Goal: Task Accomplishment & Management: Manage account settings

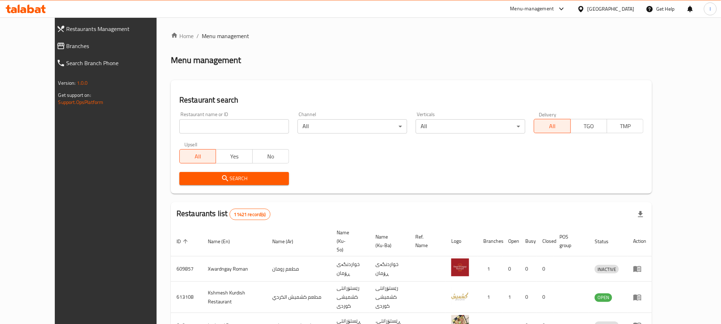
click at [186, 134] on div "Restaurant name or ID Restaurant name or ID" at bounding box center [234, 122] width 118 height 30
click at [188, 127] on input "search" at bounding box center [234, 126] width 110 height 14
paste input "Lokmada, [PERSON_NAME]"
click button "Search" at bounding box center [234, 178] width 110 height 13
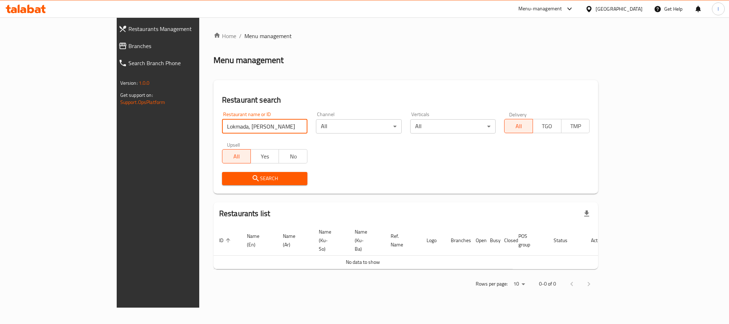
drag, startPoint x: 173, startPoint y: 126, endPoint x: 220, endPoint y: 126, distance: 47.0
click at [222, 126] on input "Lokmada, [PERSON_NAME]" at bounding box center [264, 126] width 85 height 14
type input "Lokmada"
click button "Search" at bounding box center [264, 178] width 85 height 13
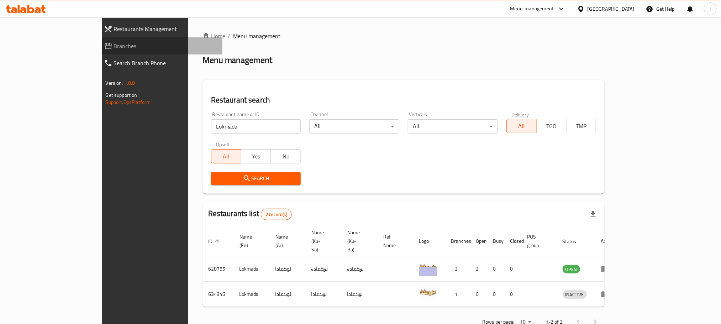
click at [114, 47] on span "Branches" at bounding box center [165, 46] width 103 height 9
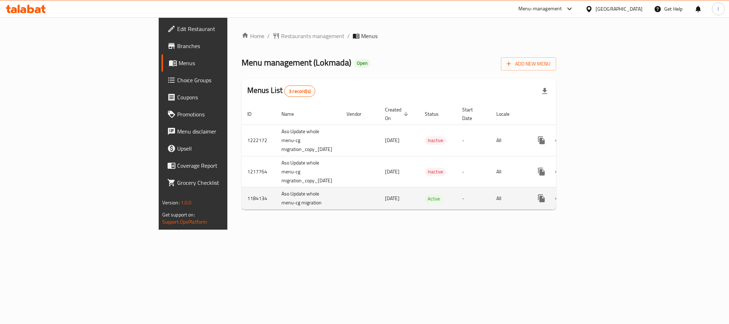
click at [597, 194] on icon "enhanced table" at bounding box center [592, 198] width 9 height 9
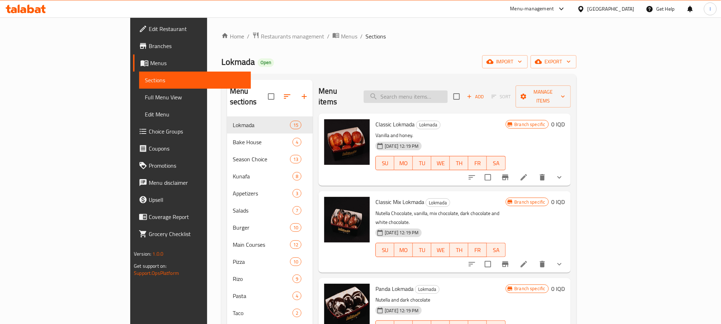
click at [448, 94] on input "search" at bounding box center [406, 96] width 84 height 12
click at [432, 93] on input "search" at bounding box center [406, 96] width 84 height 12
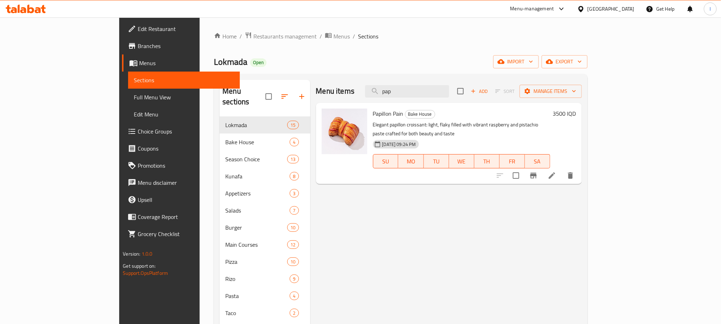
type input "pap"
click at [562, 169] on li at bounding box center [552, 175] width 20 height 13
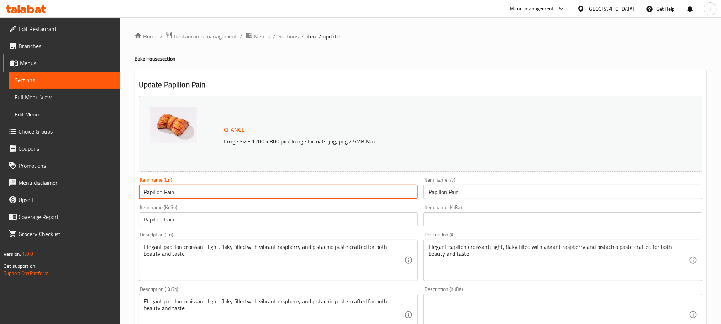
click at [219, 190] on input "Papillon Pain" at bounding box center [278, 192] width 279 height 14
click at [174, 223] on input "Papillon Pain" at bounding box center [278, 219] width 279 height 14
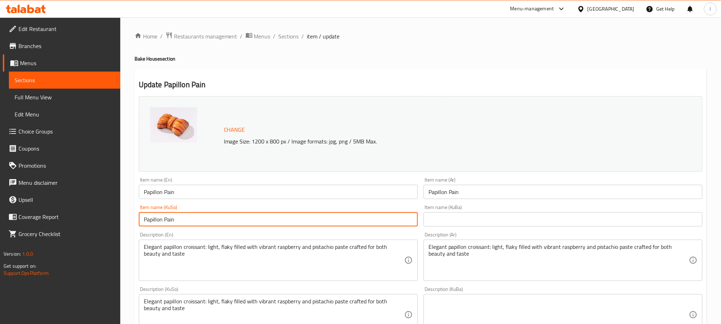
click at [174, 223] on input "Papillon Pain" at bounding box center [278, 219] width 279 height 14
paste input "ئازاری پاپیلۆن"
drag, startPoint x: 398, startPoint y: 218, endPoint x: 471, endPoint y: 207, distance: 73.0
click at [471, 207] on div "Change Image Size: 1200 x 800 px / Image formats: jpg, png / 5MB Max. Item name…" at bounding box center [420, 292] width 569 height 399
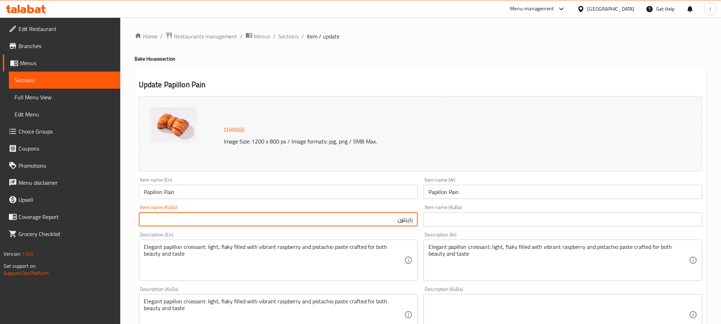
click at [380, 220] on input "پاپیلۆن" at bounding box center [278, 219] width 279 height 14
type input "پاپیلۆن پەین"
click at [454, 196] on input "Papillon Pain" at bounding box center [562, 192] width 279 height 14
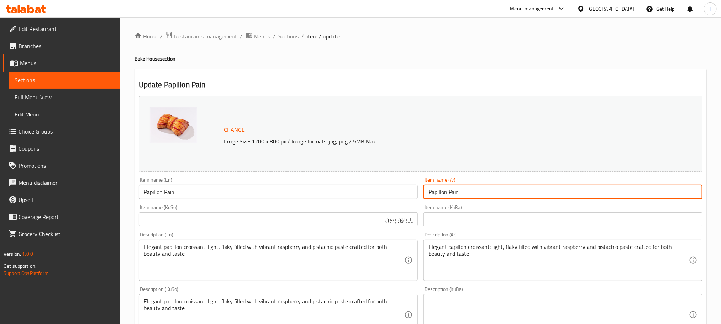
click at [454, 196] on input "Papillon Pain" at bounding box center [562, 192] width 279 height 14
paste input "بابيلون باين"
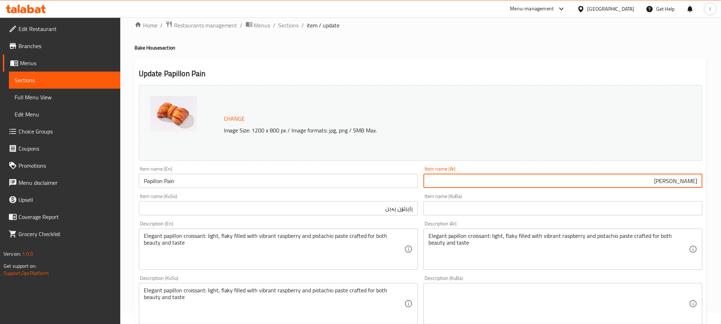
type input "بابيلون باين"
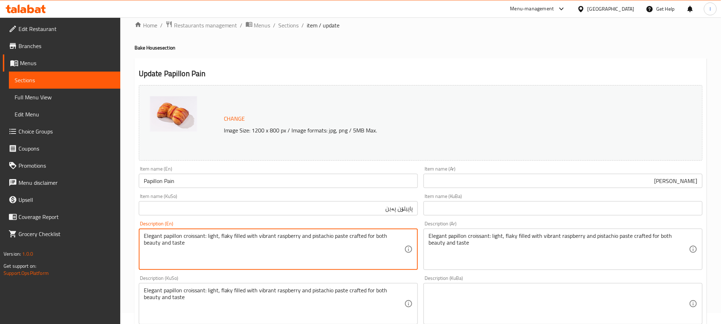
click at [171, 246] on textarea "Elegant papillon croissant: light, flaky filled with vibrant raspberry and pist…" at bounding box center [274, 249] width 260 height 34
paste textarea "Papillon croissant light, filled with raspberry and pistachio paste"
type textarea "Papillon croissant light, filled with raspberry and pistachio paste"
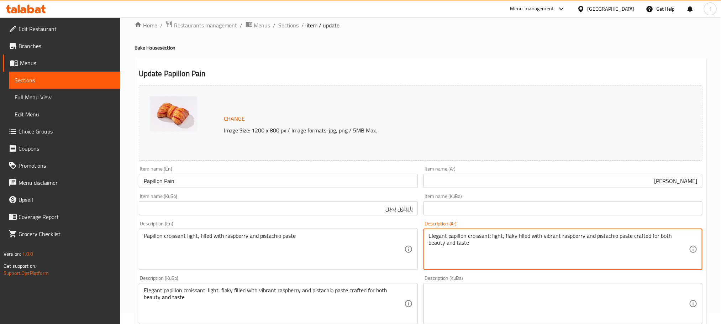
click at [454, 246] on textarea "Elegant papillon croissant: light, flaky filled with vibrant raspberry and pist…" at bounding box center [558, 249] width 260 height 34
paste textarea "كرواسون بابيلون خفيف، محشو بمعجون التوت والفستق"
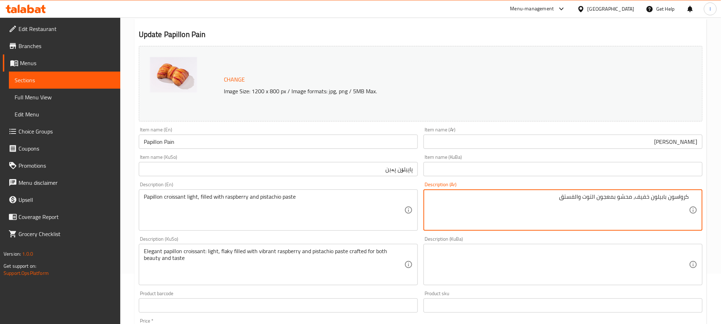
click at [593, 195] on textarea "كرواسون بابيلون خفيف، محشو بمعجون التوت والفستق" at bounding box center [558, 210] width 260 height 34
click at [579, 202] on textarea "كرواسون بابيلون خفيف، محشو بمعجون توت والفستق" at bounding box center [558, 210] width 260 height 34
type textarea "كرواسون بابيلون خفيف، محشو بمعجون توت وفستق"
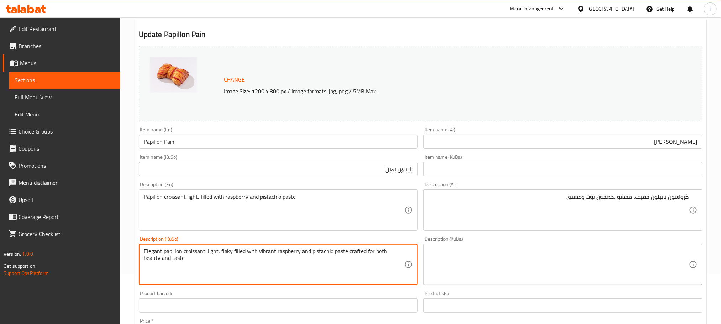
click at [276, 273] on textarea "Elegant papillon croissant: light, flaky filled with vibrant raspberry and pist…" at bounding box center [274, 265] width 260 height 34
type textarea "کرواسۆنی پاپیلۆنی سووک، مەحشی بە"
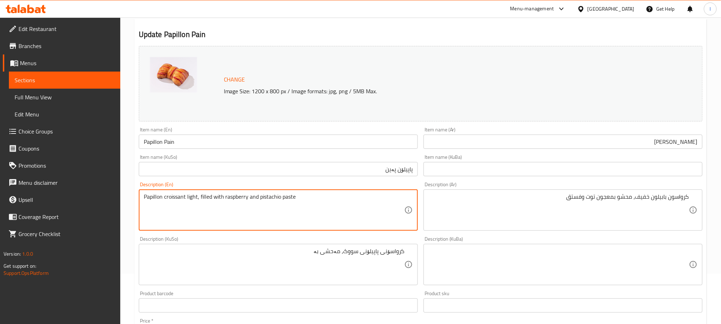
drag, startPoint x: 249, startPoint y: 201, endPoint x: 225, endPoint y: 202, distance: 23.5
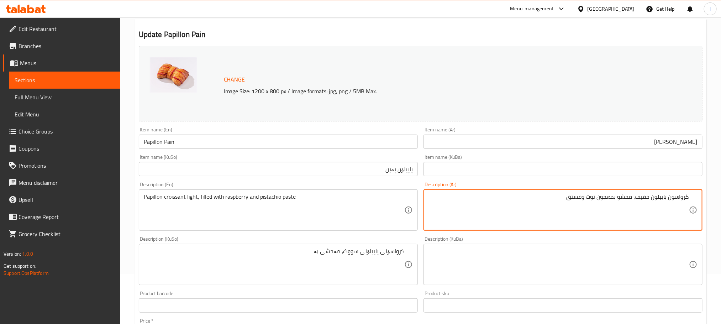
drag, startPoint x: 597, startPoint y: 197, endPoint x: 586, endPoint y: 197, distance: 10.7
paste textarea "توت بري"
type textarea "كرواسون بابيلون خفيف، محشو بمعجون توت بري وفستق"
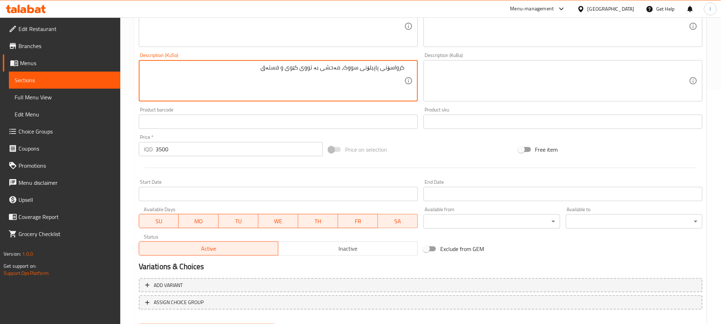
scroll to position [270, 0]
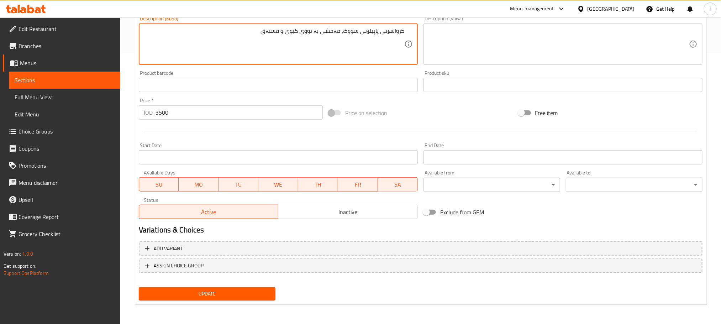
type textarea "کرواسۆنی پاپیلۆنی سووک، مەحشی بە تووی کێوی و فستەق"
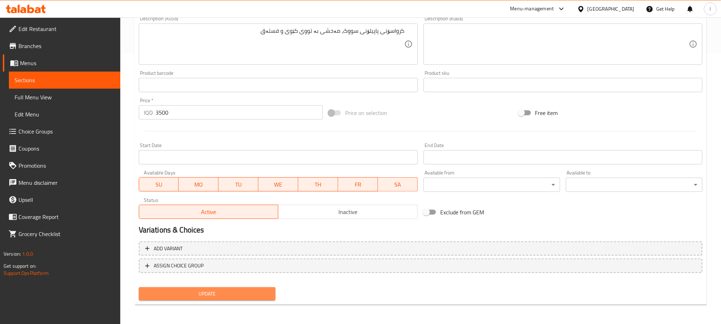
click at [197, 290] on span "Update" at bounding box center [206, 293] width 125 height 9
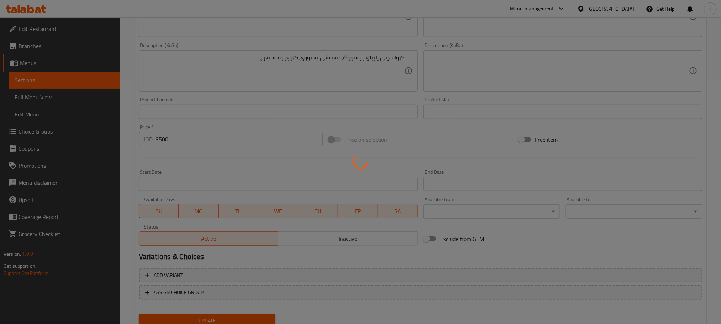
scroll to position [0, 0]
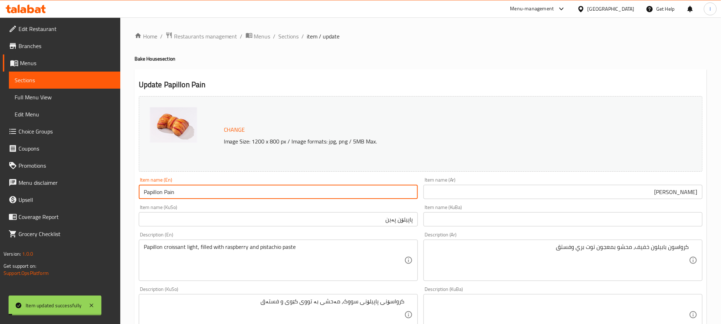
click at [164, 187] on input "Papillon Pain" at bounding box center [278, 192] width 279 height 14
click at [41, 91] on link "Full Menu View" at bounding box center [64, 97] width 111 height 17
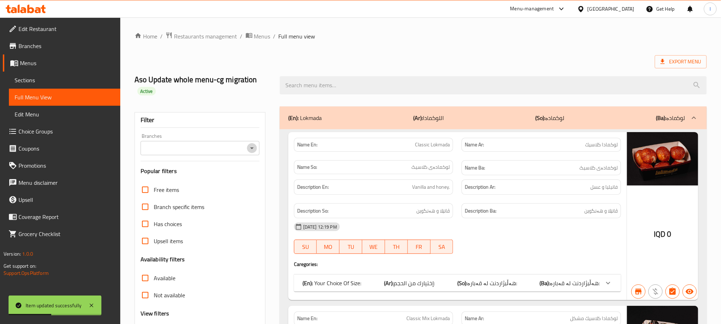
click at [251, 151] on icon "Open" at bounding box center [252, 148] width 9 height 9
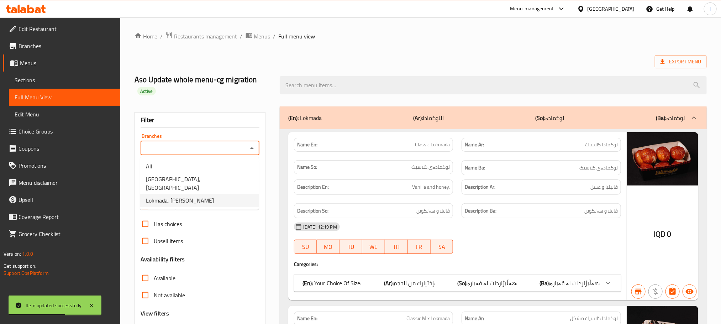
click at [215, 194] on li "Lokmada, Tuy Malik" at bounding box center [199, 200] width 118 height 13
type input "Lokmada, Tuy Malik"
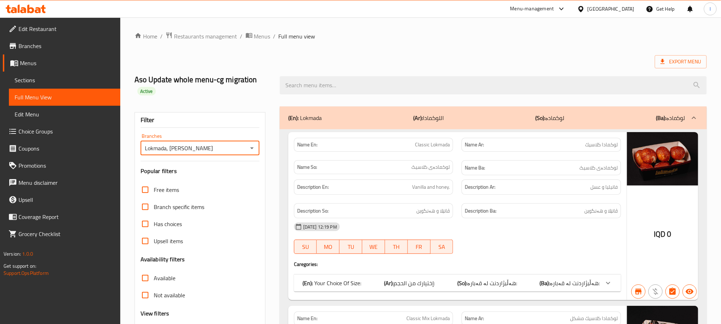
scroll to position [196, 0]
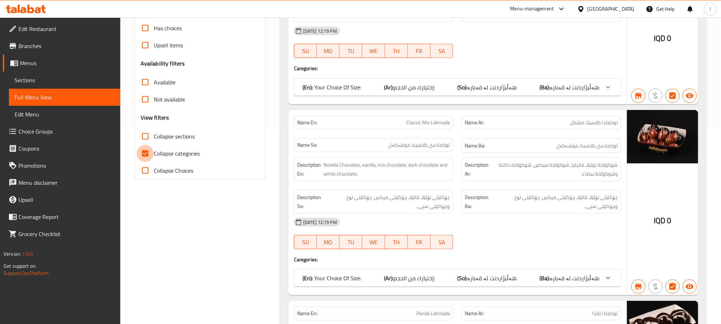
click at [146, 157] on input "Collapse categories" at bounding box center [145, 153] width 17 height 17
checkbox input "false"
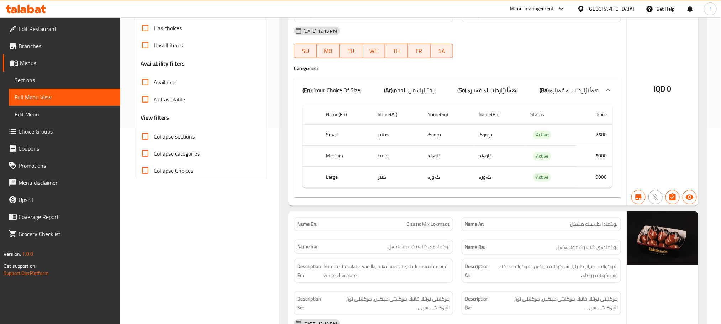
scroll to position [0, 0]
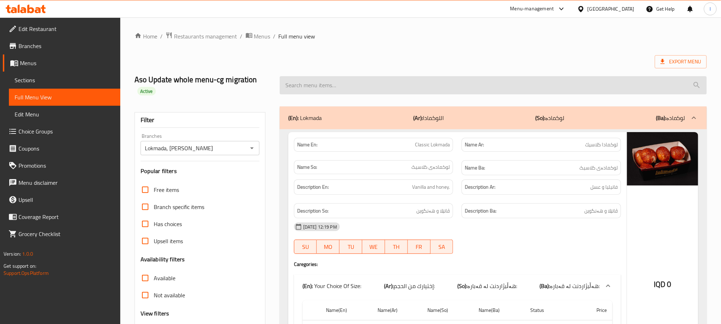
click at [312, 94] on input "search" at bounding box center [493, 85] width 427 height 18
click at [313, 88] on input "search" at bounding box center [493, 85] width 427 height 18
paste input "Papillon Pain"
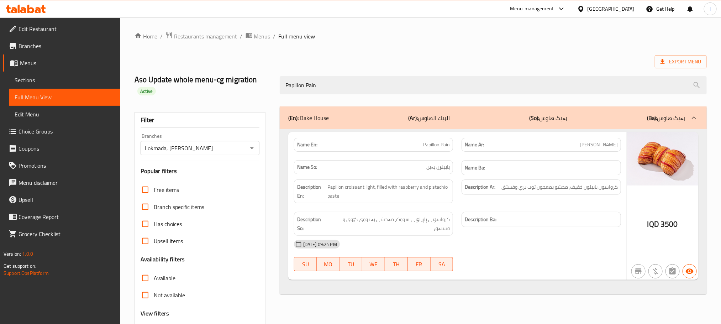
type input "Papillon Pain"
click at [41, 78] on span "Sections" at bounding box center [65, 80] width 100 height 9
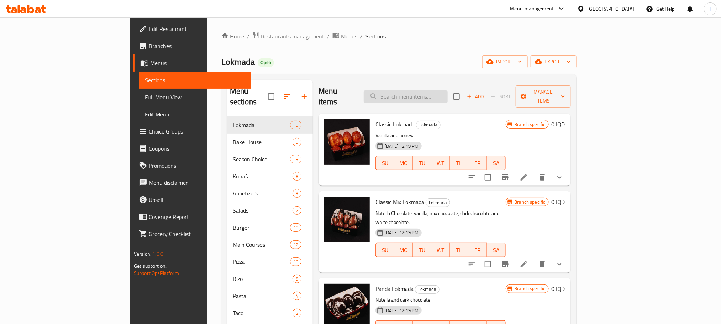
click at [448, 94] on input "search" at bounding box center [406, 96] width 84 height 12
paste input "Papillon Pain"
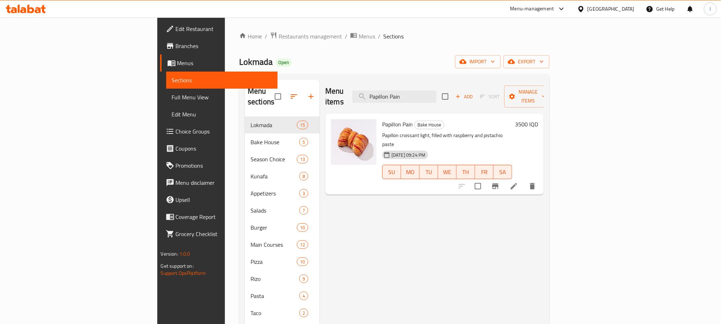
type input "Papillon Pain"
click at [518, 182] on icon at bounding box center [513, 186] width 9 height 9
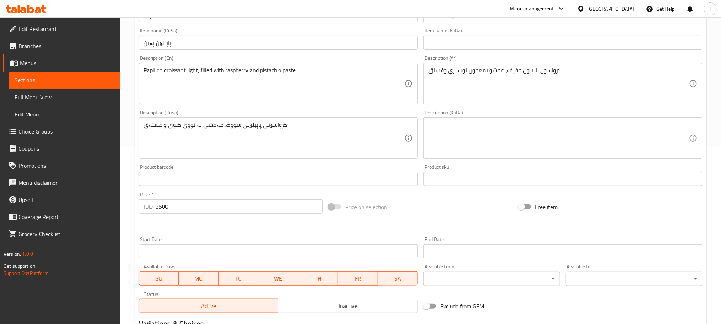
scroll to position [196, 0]
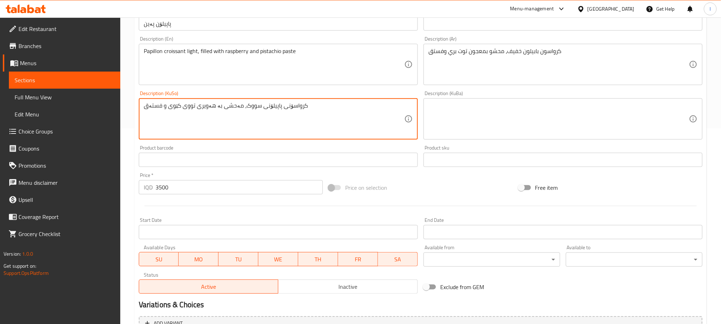
drag, startPoint x: 196, startPoint y: 106, endPoint x: 212, endPoint y: 105, distance: 16.1
click at [212, 105] on textarea "کرواسۆنی پاپیلۆنی سووک، مەحشی بە هەویری تووی کێوی و فستەق" at bounding box center [274, 119] width 260 height 34
click at [159, 105] on textarea "کرواسۆنی پاپیلۆنی سووک، مەحشی بە تووی کێوی و فستەق" at bounding box center [274, 119] width 260 height 34
paste textarea "ەویری"
type textarea "کرواسۆنی پاپیلۆنی سووک، مەحشی بە تووی کێوی و هەویری فستەق"
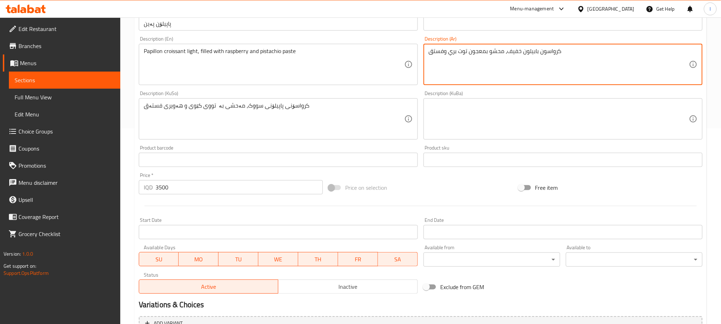
drag, startPoint x: 487, startPoint y: 51, endPoint x: 470, endPoint y: 53, distance: 17.5
click at [470, 53] on textarea "كرواسون بابيلون خفيف، محشو بمعجون توت بري وفستق" at bounding box center [558, 65] width 260 height 34
click at [443, 53] on textarea "كرواسون بابيلون خفيف، محشو توت بري وفستق" at bounding box center [558, 65] width 260 height 34
paste textarea "بمعجون"
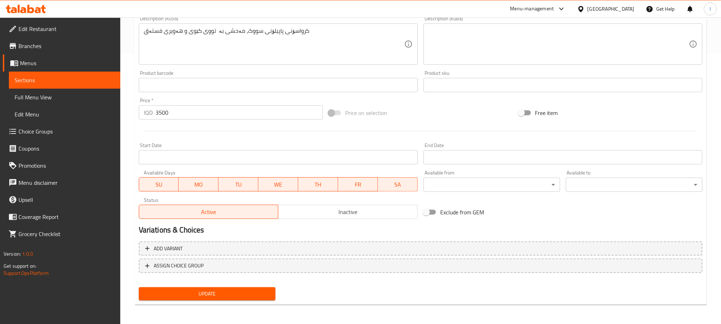
type textarea "كرواسون بابيلون خفيف، محشو توت بري وبمعجون فستق"
click at [253, 290] on span "Update" at bounding box center [206, 293] width 125 height 9
click at [253, 292] on span "Update" at bounding box center [206, 293] width 125 height 9
click at [52, 96] on span "Full Menu View" at bounding box center [65, 97] width 100 height 9
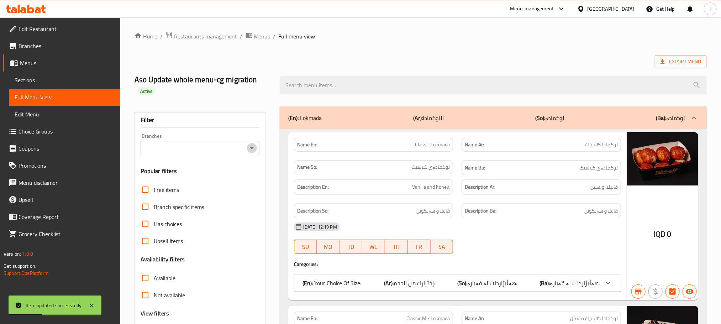
click at [252, 145] on icon "Open" at bounding box center [252, 148] width 9 height 9
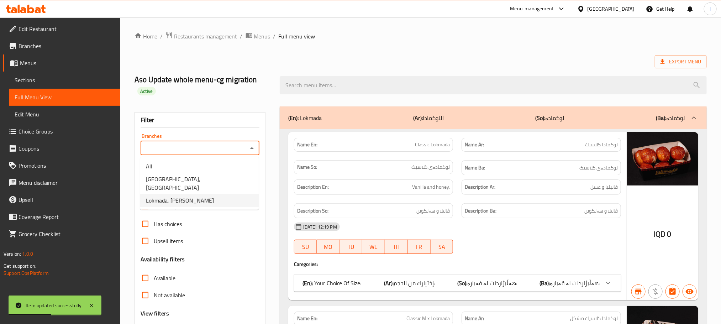
click at [213, 194] on li "Lokmada, Tuy Malik" at bounding box center [199, 200] width 118 height 13
type input "Lokmada, Tuy Malik"
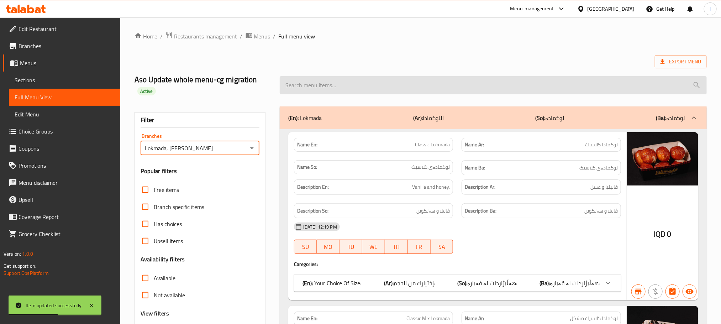
click at [331, 89] on input "search" at bounding box center [493, 85] width 427 height 18
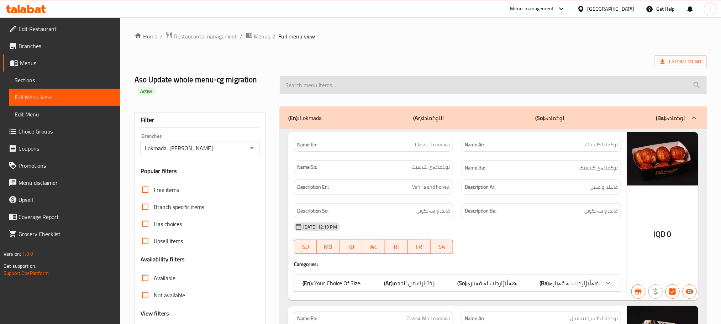
paste input "Papillon Pain"
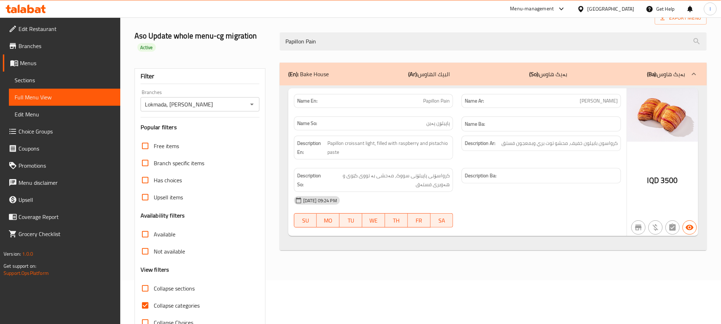
scroll to position [66, 0]
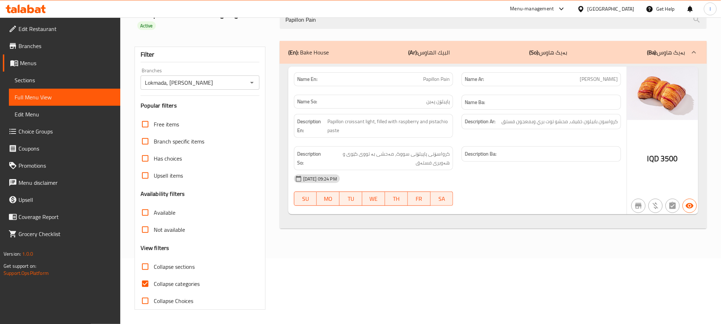
type input "Papillon Pain"
click at [147, 282] on input "Collapse categories" at bounding box center [145, 283] width 17 height 17
checkbox input "false"
click at [27, 81] on span "Sections" at bounding box center [65, 80] width 100 height 9
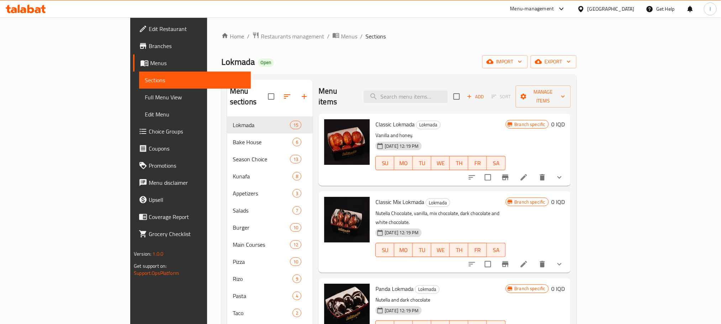
click at [431, 100] on div "Menu items Add Sort Manage items" at bounding box center [444, 97] width 252 height 34
click at [432, 95] on input "search" at bounding box center [406, 96] width 84 height 12
paste input "Blueberry Roll"
type input "Blueberry Roll"
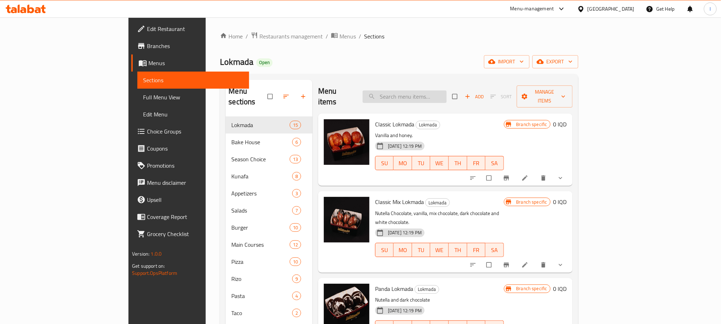
click at [426, 90] on input "search" at bounding box center [405, 96] width 84 height 12
paste input "Blueberry Roll"
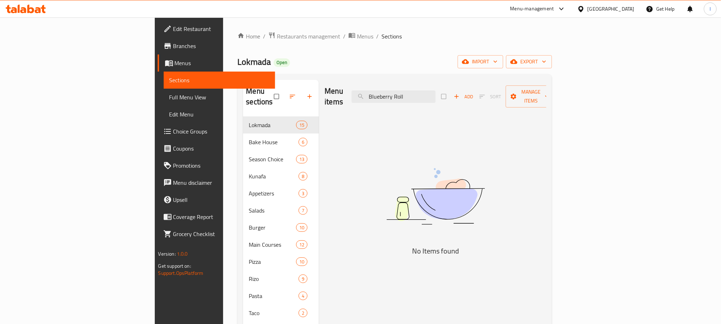
type input "Blueberry Roll"
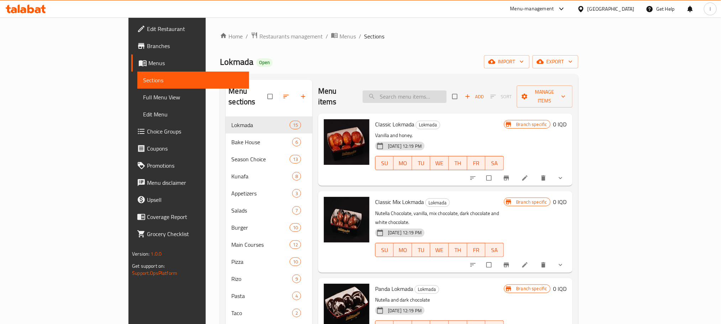
click at [440, 93] on input "search" at bounding box center [405, 96] width 84 height 12
paste input "Blueberry Roll"
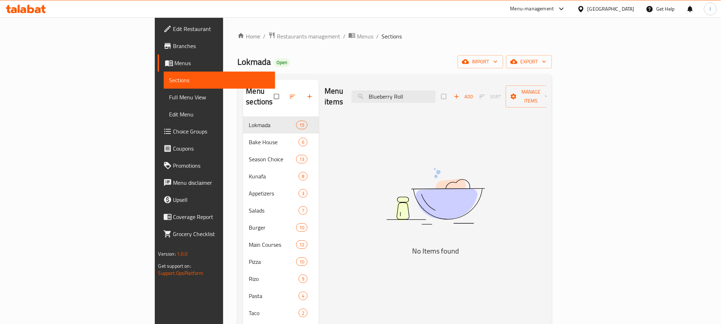
type input "Blueberry Roll"
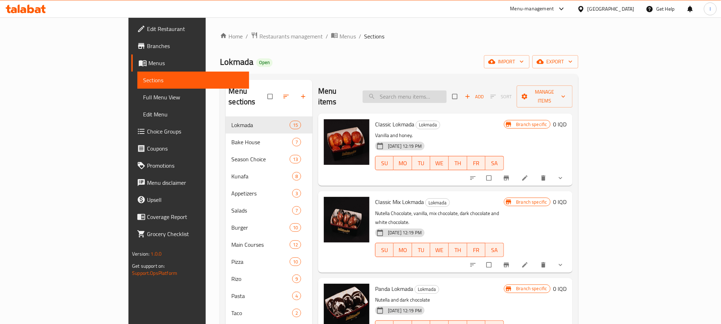
click at [429, 96] on input "search" at bounding box center [405, 96] width 84 height 12
paste input "Blueberry Roll"
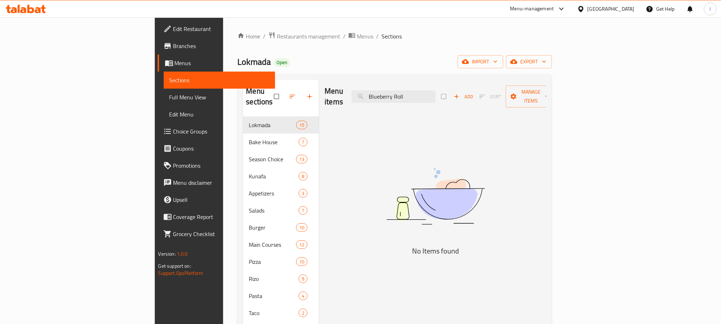
type input "Blueberry Roll"
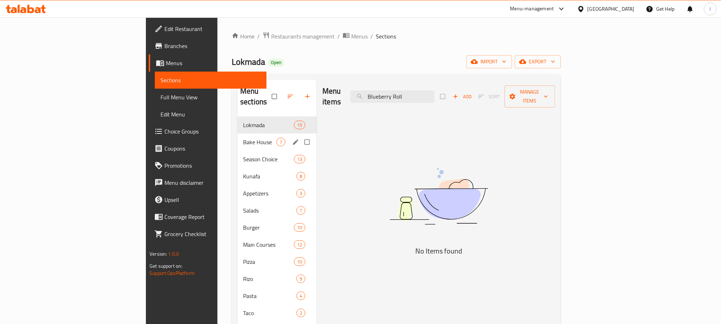
click at [237, 133] on div "Bake House 7" at bounding box center [276, 141] width 79 height 17
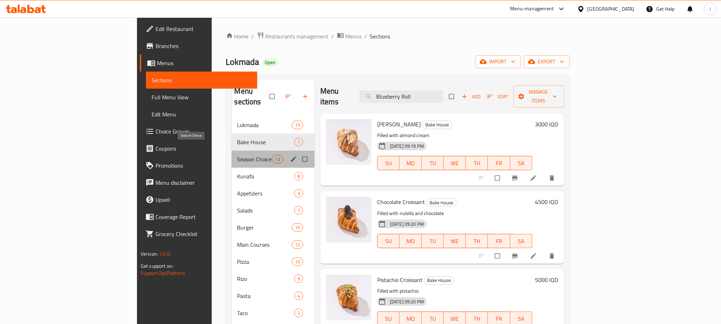
click at [237, 155] on span "Season Choice" at bounding box center [254, 159] width 35 height 9
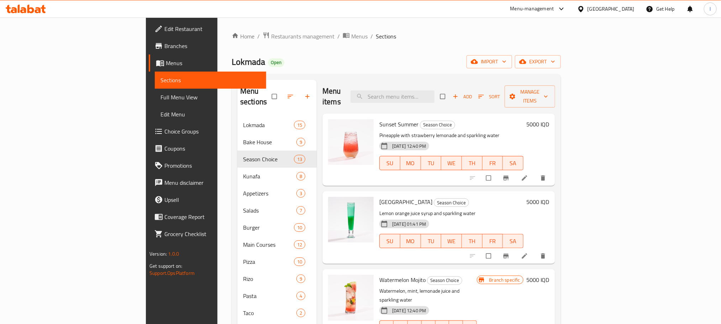
click at [441, 98] on div "Menu items Add Sort Manage items" at bounding box center [438, 97] width 233 height 34
click at [434, 92] on input "search" at bounding box center [392, 96] width 84 height 12
paste input "Blueberry Roll"
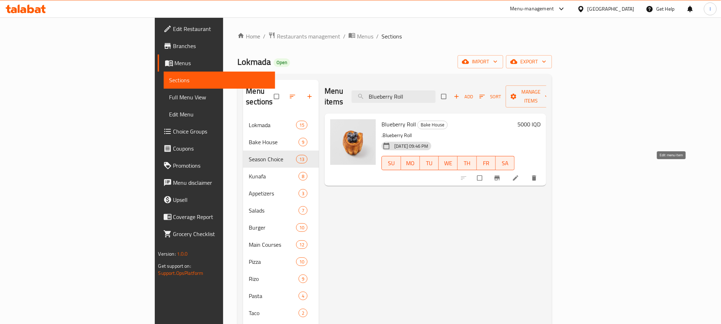
type input "Blueberry Roll"
click at [519, 174] on icon at bounding box center [515, 177] width 7 height 7
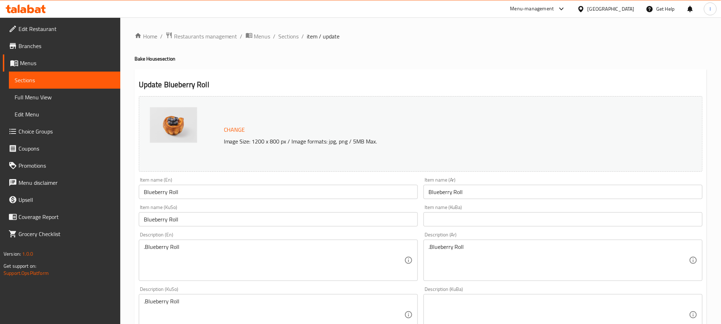
click at [169, 193] on input "Blueberry Roll" at bounding box center [278, 192] width 279 height 14
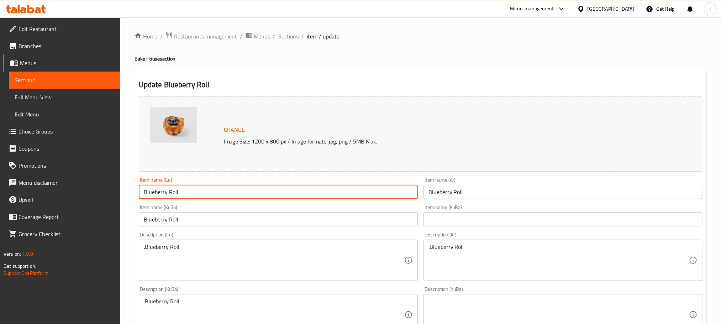
click at [169, 193] on input "Blueberry Roll" at bounding box center [278, 192] width 279 height 14
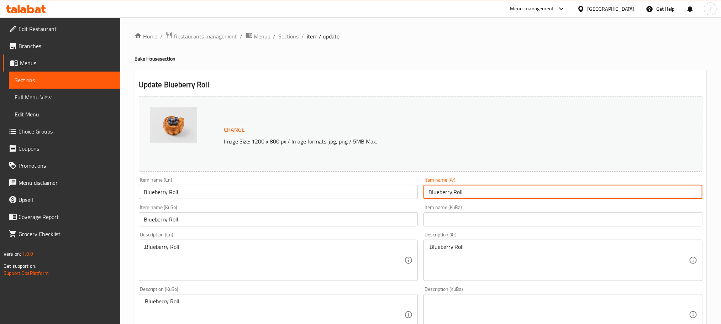
drag, startPoint x: 471, startPoint y: 197, endPoint x: 348, endPoint y: 192, distance: 122.8
click at [348, 192] on div "Change Image Size: 1200 x 800 px / Image formats: jpg, png / 5MB Max. Item name…" at bounding box center [420, 292] width 569 height 399
paste input "توت الأزرق"
click at [684, 189] on input "توت الأزرق" at bounding box center [562, 192] width 279 height 14
click at [656, 193] on input "توت أزرق" at bounding box center [562, 192] width 279 height 14
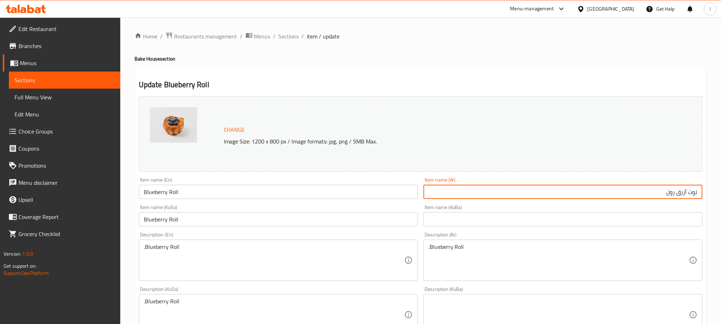
type input "توت أزرق رول"
click at [170, 222] on input "Blueberry Roll" at bounding box center [278, 219] width 279 height 14
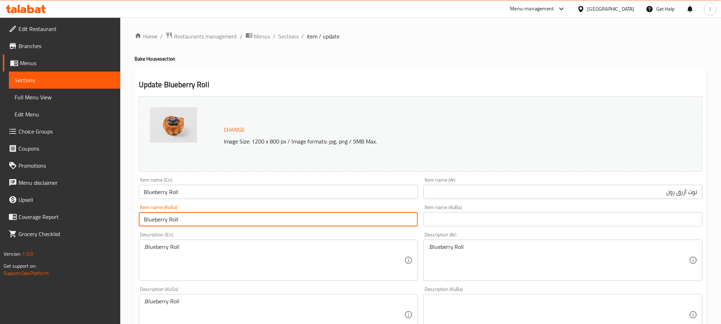
click at [170, 222] on input "Blueberry Roll" at bounding box center [278, 219] width 279 height 14
click at [171, 222] on input "Blueberry Roll" at bounding box center [278, 219] width 279 height 14
type input "ڕۆڵی تووی شین"
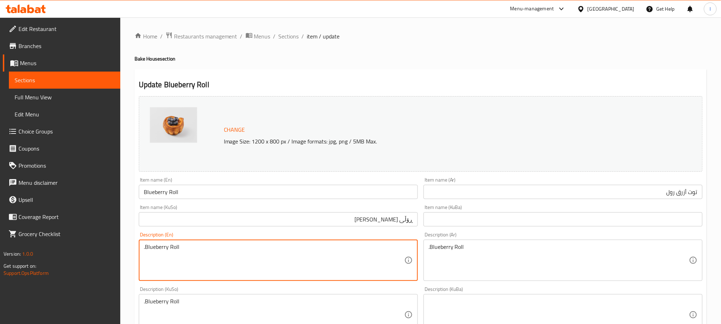
click at [167, 248] on textarea ".Blueberry Roll" at bounding box center [274, 260] width 260 height 34
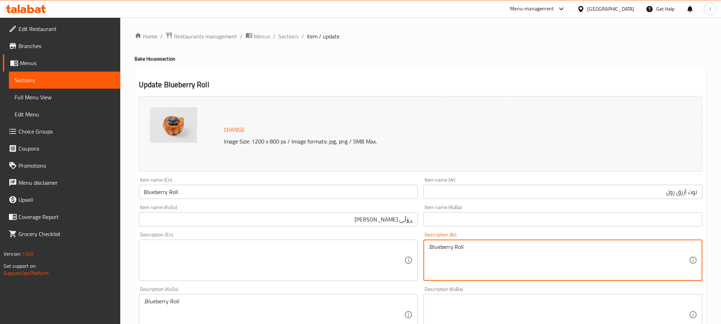
click at [465, 258] on textarea ".Blueberry Roll" at bounding box center [558, 260] width 260 height 34
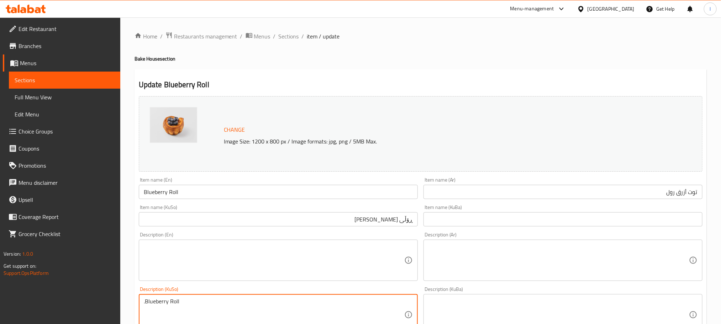
click at [173, 310] on textarea ".Blueberry Roll" at bounding box center [274, 315] width 260 height 34
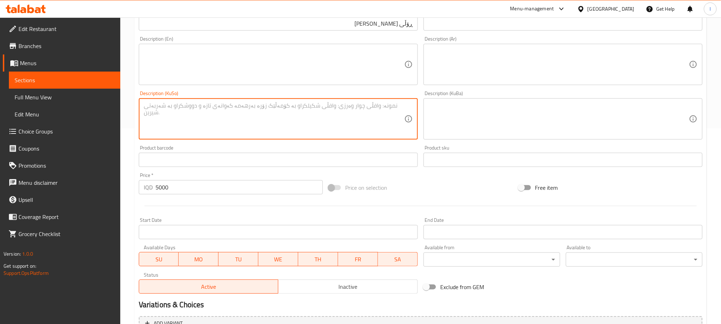
scroll to position [270, 0]
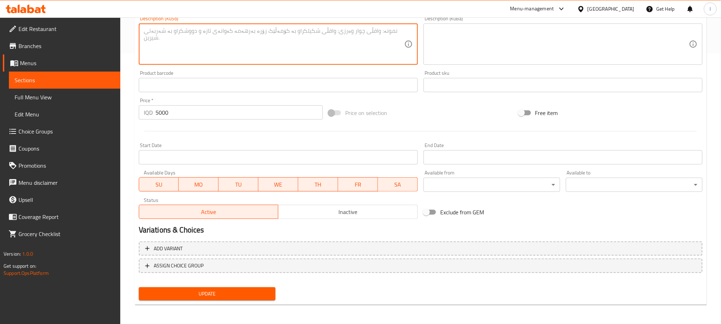
click at [212, 294] on span "Update" at bounding box center [206, 293] width 125 height 9
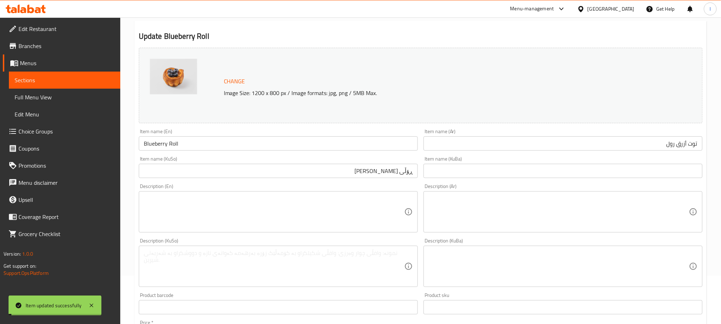
scroll to position [0, 0]
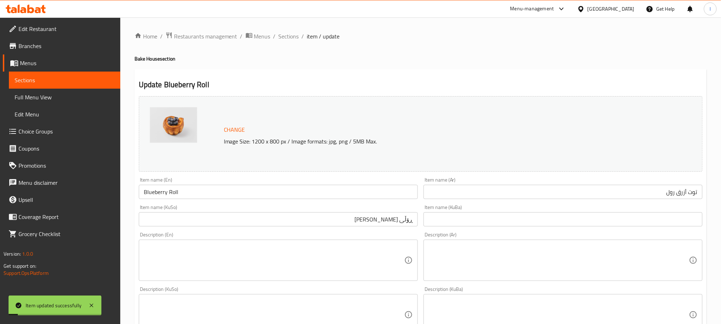
click at [197, 192] on input "Blueberry Roll" at bounding box center [278, 192] width 279 height 14
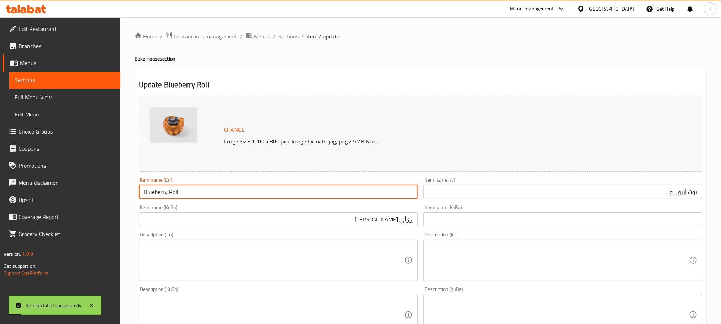
click at [197, 192] on input "Blueberry Roll" at bounding box center [278, 192] width 279 height 14
click at [56, 89] on link "Full Menu View" at bounding box center [64, 97] width 111 height 17
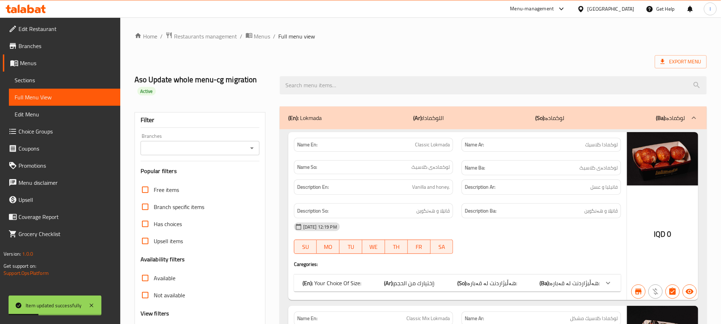
click at [251, 144] on icon "Open" at bounding box center [252, 148] width 9 height 9
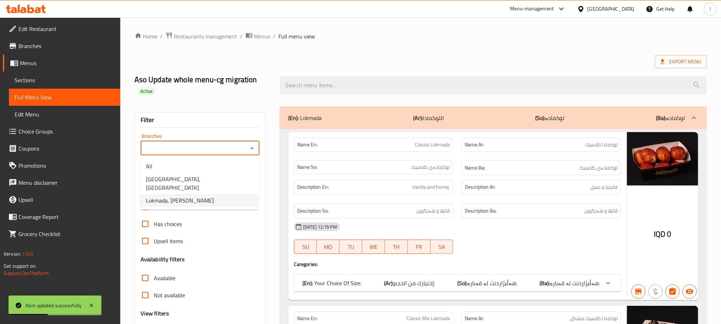
click at [211, 194] on li "Lokmada, Tuy Malik" at bounding box center [199, 200] width 118 height 13
type input "Lokmada, Tuy Malik"
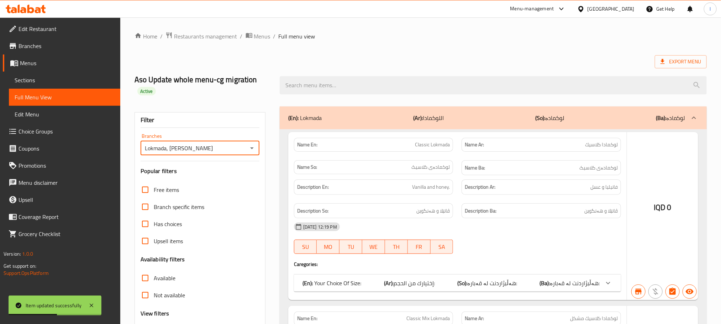
click at [316, 86] on div at bounding box center [360, 162] width 721 height 324
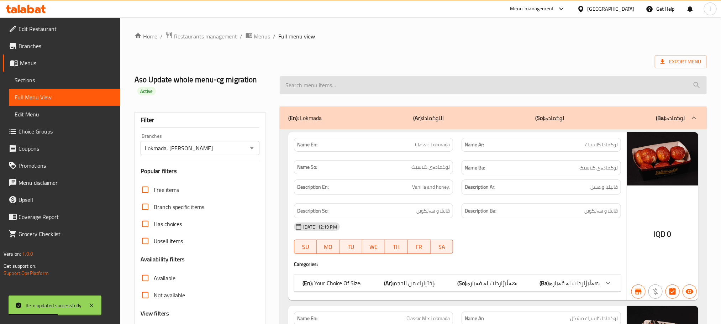
click at [303, 86] on input "search" at bounding box center [493, 85] width 427 height 18
paste input "Blueberry Roll"
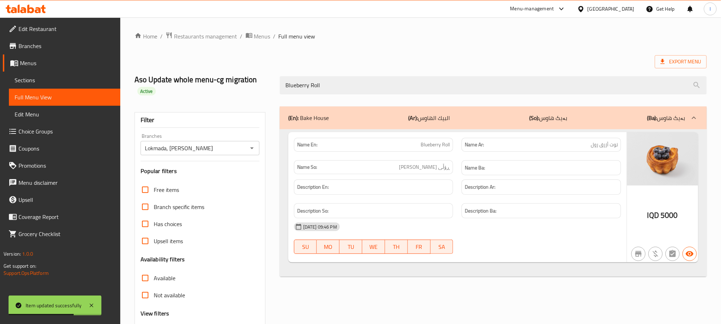
scroll to position [66, 0]
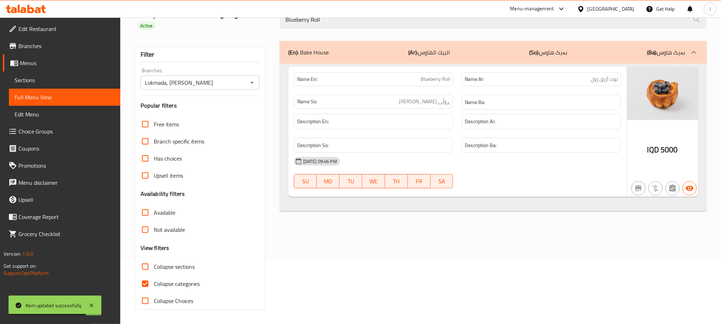
type input "Blueberry Roll"
click at [141, 286] on input "Collapse categories" at bounding box center [145, 283] width 17 height 17
checkbox input "false"
click at [39, 82] on span "Sections" at bounding box center [65, 80] width 100 height 9
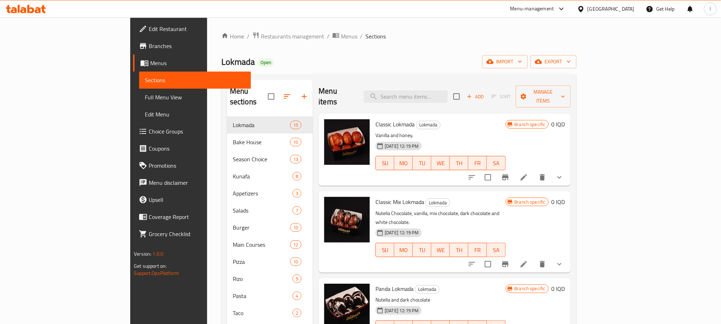
click at [428, 113] on div "Classic Lokmada Lokmada Vanilla and honey. 07-02-2024 12:19 PM SU MO TU WE TH F…" at bounding box center [444, 149] width 252 height 72
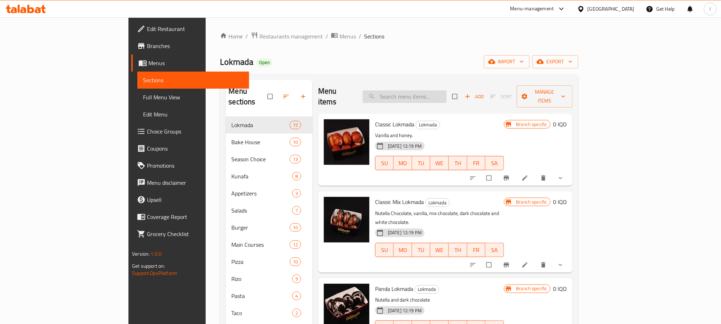
click at [438, 92] on input "search" at bounding box center [405, 96] width 84 height 12
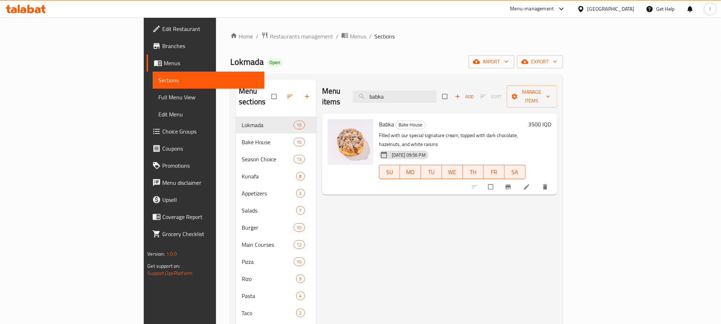
type input "babka"
click at [537, 181] on li at bounding box center [527, 186] width 20 height 11
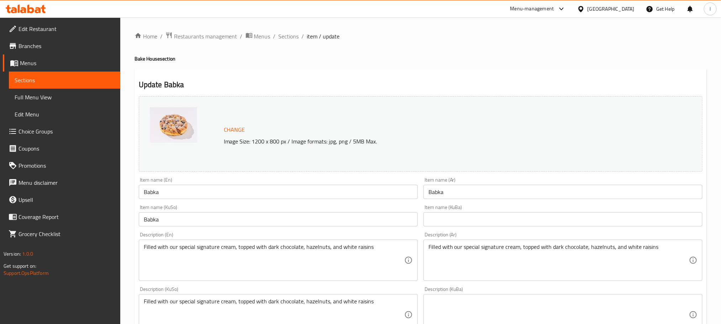
click at [168, 194] on input "Babka" at bounding box center [278, 192] width 279 height 14
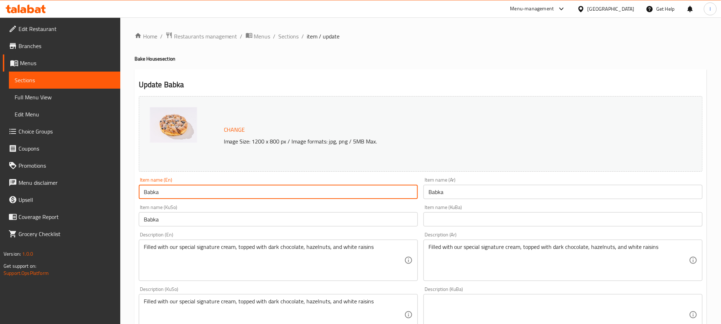
click at [168, 194] on input "Babka" at bounding box center [278, 192] width 279 height 14
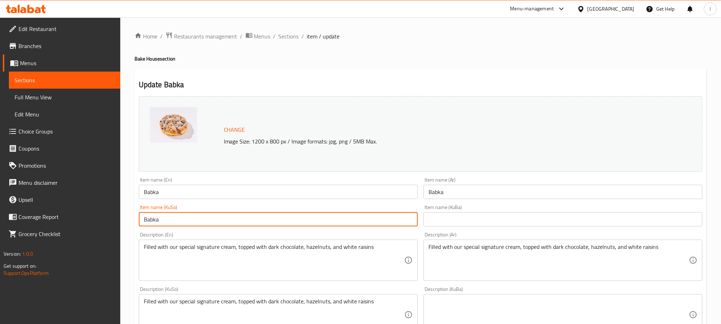
click at [175, 222] on input "Babka" at bounding box center [278, 219] width 279 height 14
paste input "بابکە"
type input "بابکە"
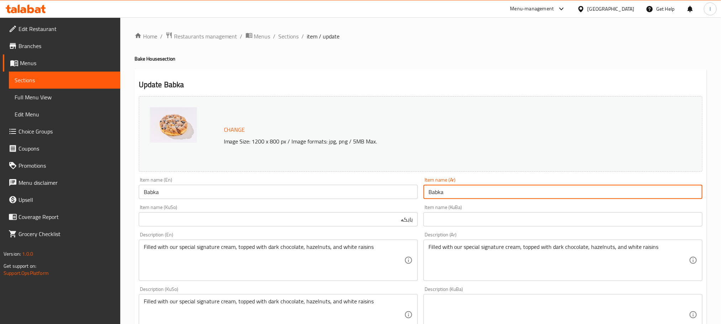
drag, startPoint x: 458, startPoint y: 192, endPoint x: 347, endPoint y: 179, distance: 111.7
click at [347, 179] on div "Change Image Size: 1200 x 800 px / Image formats: jpg, png / 5MB Max. Item name…" at bounding box center [420, 292] width 569 height 399
paste input "بابكا"
type input "بابكا"
click at [371, 218] on input "بابکە" at bounding box center [278, 219] width 279 height 14
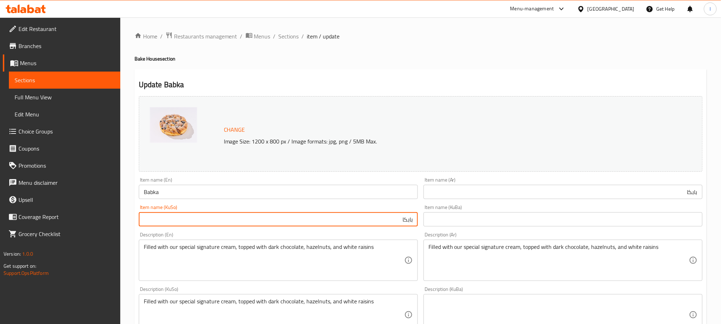
type input "بابکا"
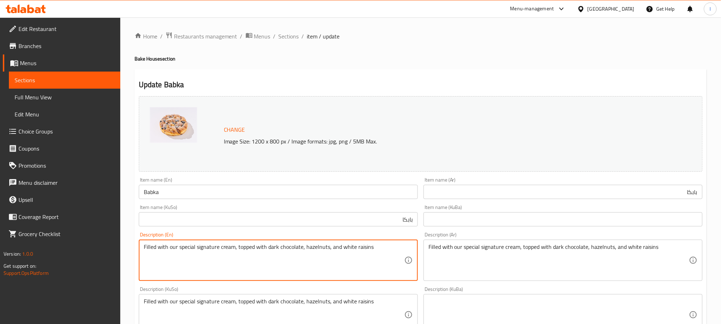
click at [193, 248] on textarea "Filled with our special signature cream, topped with dark chocolate, hazelnuts,…" at bounding box center [274, 260] width 260 height 34
paste textarea
type textarea "Filled with our special signature cream, topped with dark chocolate, hazelnuts …"
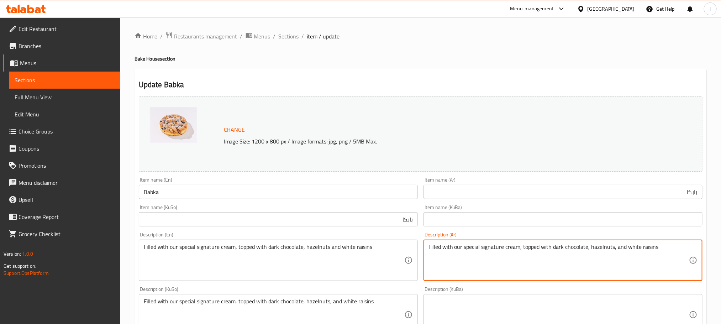
click at [480, 253] on textarea "Filled with our special signature cream, topped with dark chocolate, hazelnuts,…" at bounding box center [558, 260] width 260 height 34
paste textarea "مملوءة بكريمتنا المميزة، ومغطاة بالشوكولاتة الداكنة والبندق والزبيب الأبيض"
click at [573, 246] on textarea "مملوءة بكريمتنا المميزة، ومغطاة بالشوكولاتة الداكنة والبندق والزبيب الأبيض" at bounding box center [558, 260] width 260 height 34
click at [556, 248] on textarea "مملوءة بكريمتنا المميزة، ومغطاة بالشوكولاتة داكنة والبندق والزبيب الأبيض" at bounding box center [558, 260] width 260 height 34
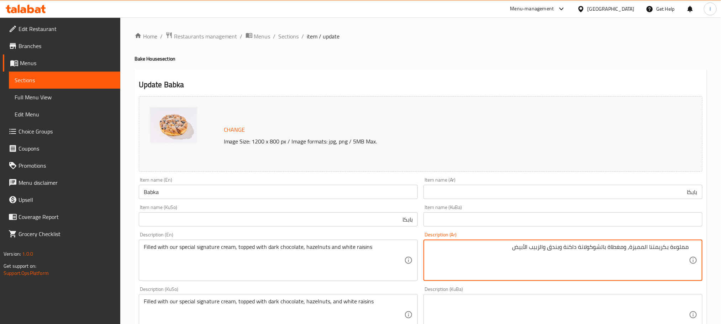
click at [541, 247] on textarea "مملوءة بكريمتنا المميزة، ومغطاة بالشوكولاتة داكنة وبندق والزبيب الأبيض" at bounding box center [558, 260] width 260 height 34
click at [530, 245] on textarea "مملوءة بكريمتنا المميزة، ومغطاة بالشوكولاتة داكنة وبندق وزبيب الأبيض" at bounding box center [558, 260] width 260 height 34
click at [561, 248] on textarea "مملوءة بكريمتنا المميزة، ومغطاة بالشوكولاتة داكنة وبندق وزبيب أبيض" at bounding box center [558, 260] width 260 height 34
click at [646, 245] on textarea "مملوءة بكريمتنا المميزة، ومغطاة بالشوكولاتة داكنة، بندق وزبيب أبيض" at bounding box center [558, 260] width 260 height 34
drag, startPoint x: 633, startPoint y: 245, endPoint x: 648, endPoint y: 245, distance: 15.0
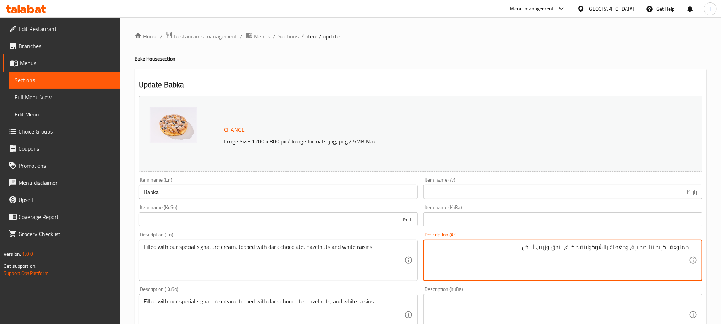
click at [648, 245] on textarea "مملوءة بكريمتنا امميزة، ومغطاة بالشوكولاتة داكنة، بندق وزبيب أبيض" at bounding box center [558, 260] width 260 height 34
drag, startPoint x: 669, startPoint y: 246, endPoint x: 722, endPoint y: 242, distance: 53.5
click at [721, 242] on html "​ Menu-management Iraq Get Help l Edit Restaurant Branches Menus Sections Full …" at bounding box center [360, 162] width 721 height 324
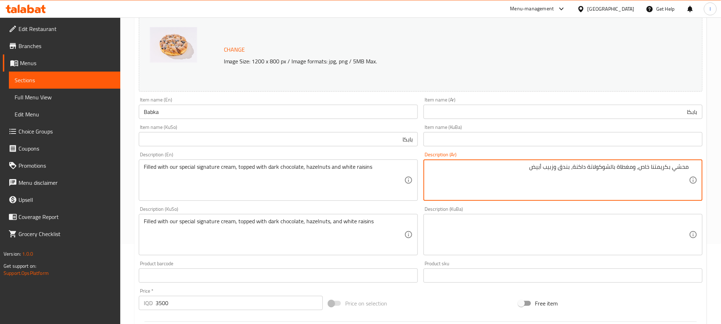
scroll to position [81, 0]
type textarea "محشي بكريمتنا خاص، ومغطاة بالشوكولاتة داكنة، بندق وزبيب أبيض"
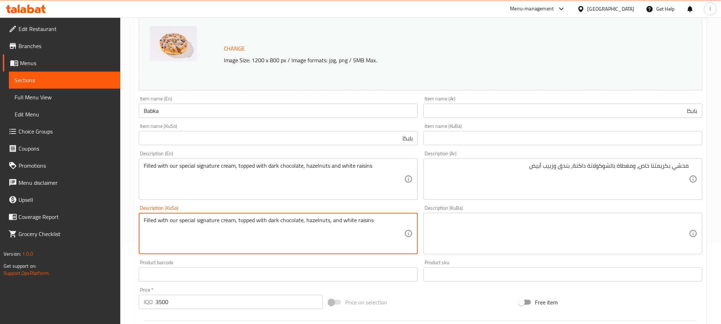
click at [341, 225] on textarea "Filled with our special signature cream, topped with dark chocolate, hazelnuts,…" at bounding box center [274, 234] width 260 height 34
type textarea "مەحشی بە کرێمی تایبەتەکەمان،"
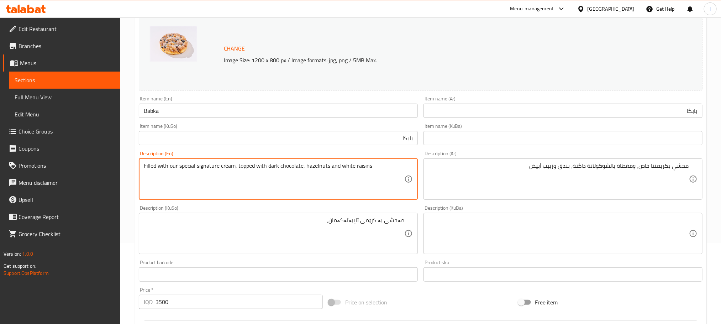
drag, startPoint x: 220, startPoint y: 168, endPoint x: 197, endPoint y: 167, distance: 23.5
type textarea "Filled with our special cream, topped with dark chocolate, hazelnuts and white …"
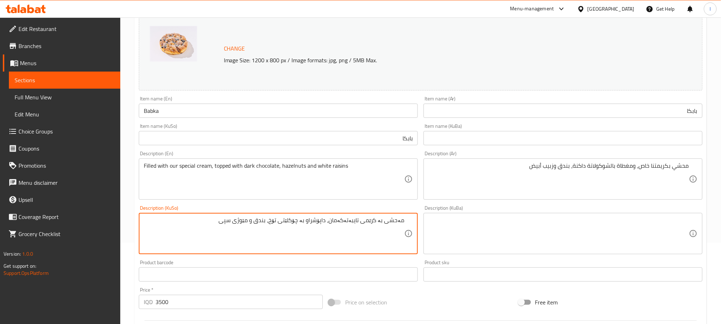
type textarea "مەحشی بە کرێمی تایبەتەکەمان، داپۆشراو بە چۆکلێتی تۆخ، بندق و مێوژی سپی"
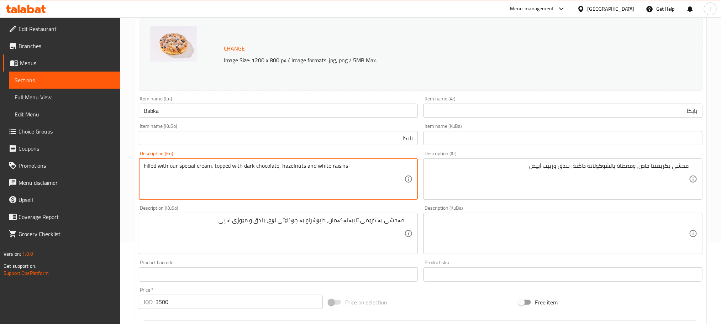
drag, startPoint x: 331, startPoint y: 167, endPoint x: 347, endPoint y: 167, distance: 16.4
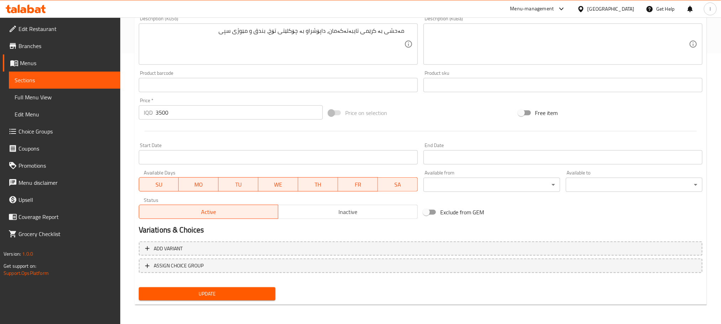
click at [232, 297] on span "Update" at bounding box center [206, 293] width 125 height 9
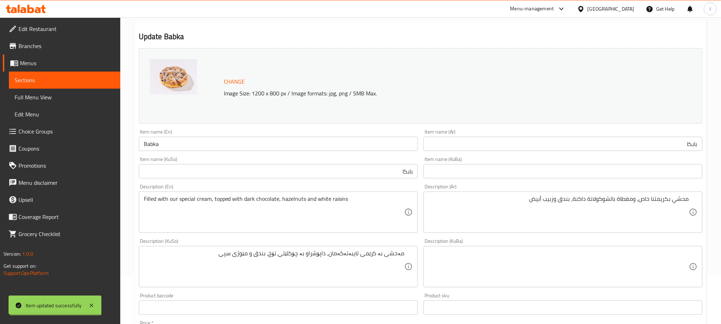
scroll to position [0, 0]
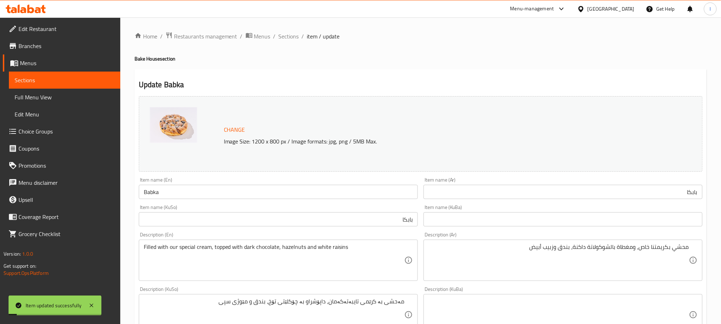
click at [170, 183] on div "Item name (En) Babka Item name (En)" at bounding box center [278, 188] width 279 height 22
click at [171, 188] on input "Babka" at bounding box center [278, 192] width 279 height 14
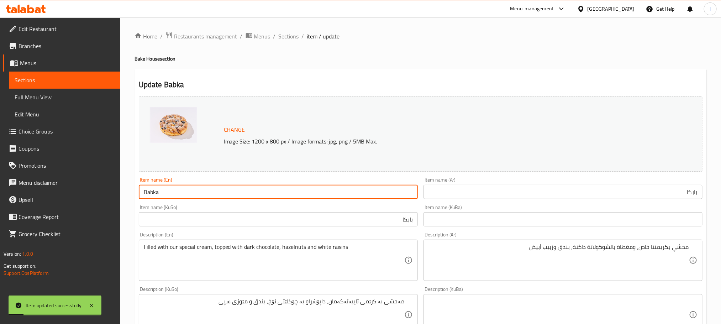
click at [171, 188] on input "Babka" at bounding box center [278, 192] width 279 height 14
click at [64, 97] on span "Full Menu View" at bounding box center [65, 97] width 100 height 9
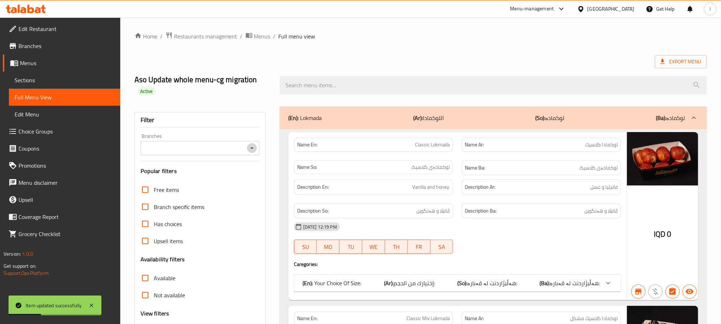
click at [249, 146] on icon "Open" at bounding box center [252, 148] width 9 height 9
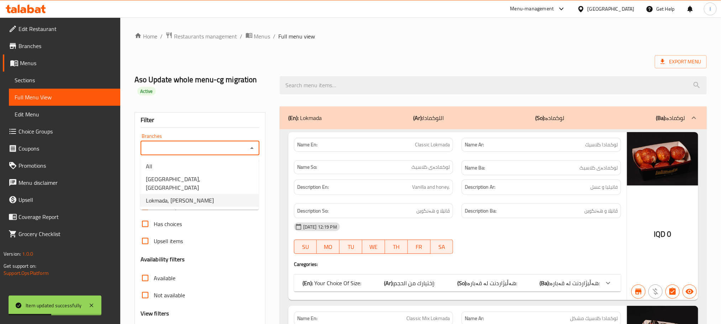
click at [220, 194] on li "Lokmada, Tuy Malik" at bounding box center [199, 200] width 118 height 13
type input "Lokmada, Tuy Malik"
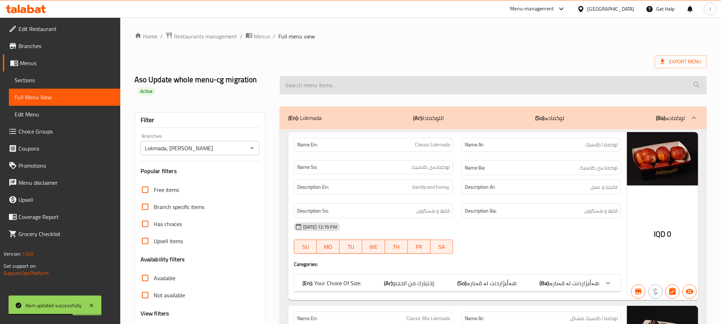
click at [314, 90] on input "search" at bounding box center [493, 85] width 427 height 18
paste input "Babka"
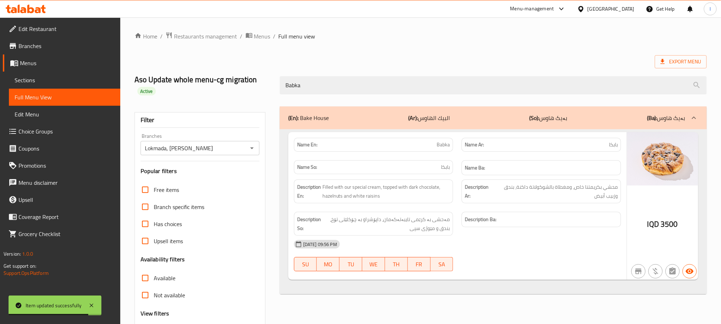
type input "Babka"
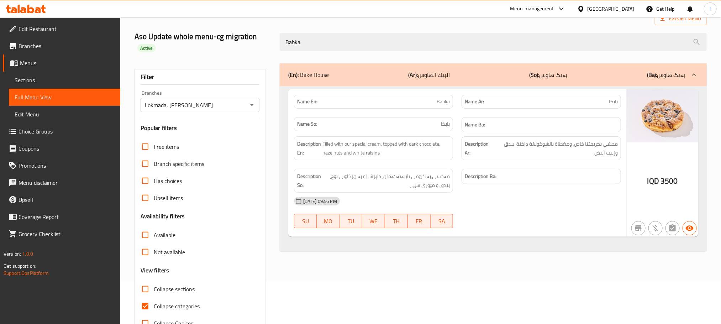
scroll to position [66, 0]
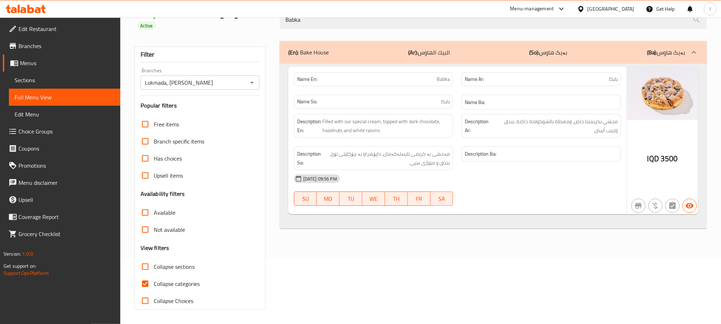
click at [143, 281] on input "Collapse categories" at bounding box center [145, 283] width 17 height 17
checkbox input "false"
click at [31, 83] on span "Sections" at bounding box center [65, 80] width 100 height 9
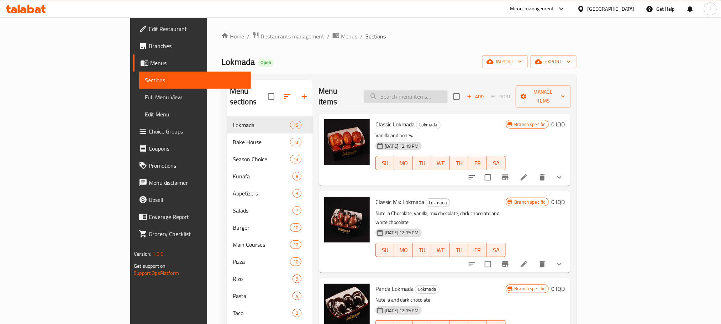
click at [439, 92] on input "search" at bounding box center [406, 96] width 84 height 12
paste input "Chocolate Chip Cookies"
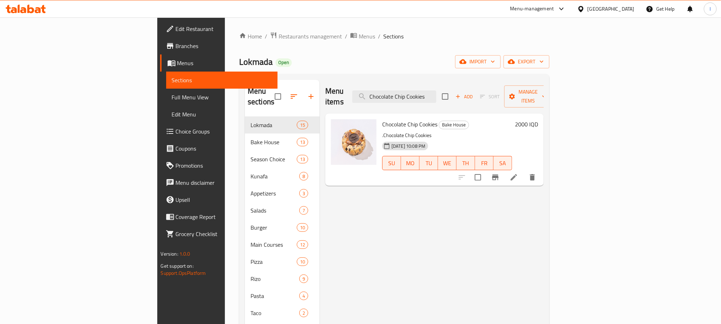
type input "Chocolate Chip Cookies"
click at [518, 173] on icon at bounding box center [513, 177] width 9 height 9
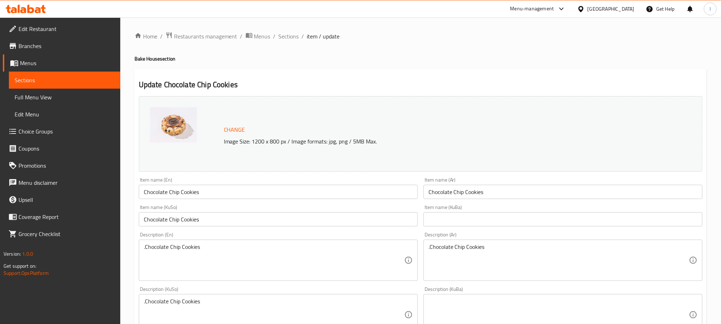
click at [497, 190] on input "Chocolate Chip Cookies" at bounding box center [562, 192] width 279 height 14
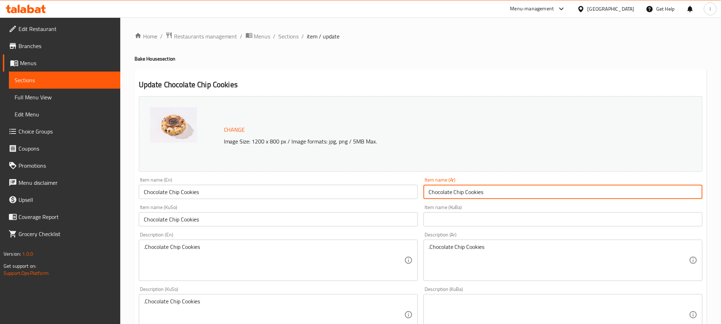
click at [497, 190] on input "Chocolate Chip Cookies" at bounding box center [562, 192] width 279 height 14
paste input "كوكيز رقائق الشوكولاتة"
click at [663, 191] on input "كوكيز رقائق الشوكولاتة" at bounding box center [562, 192] width 279 height 14
type input "كوكيز رقائق شوكولاتة"
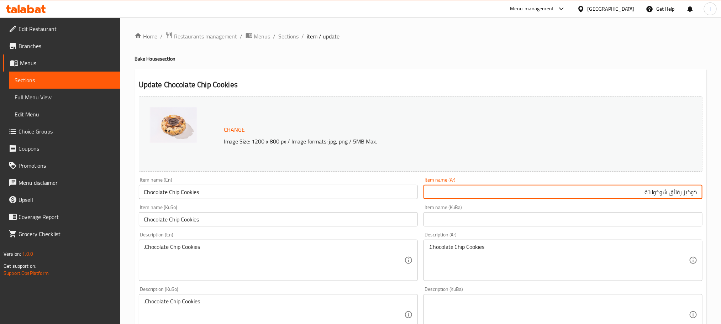
click at [230, 218] on input "Chocolate Chip Cookies" at bounding box center [278, 219] width 279 height 14
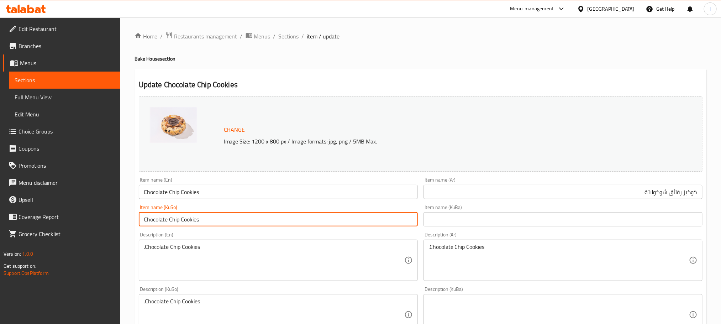
click at [230, 218] on input "Chocolate Chip Cookies" at bounding box center [278, 219] width 279 height 14
type input "کوکیزی چپسی چۆکلێت"
click at [204, 241] on div ".Chocolate Chip Cookies Description (En)" at bounding box center [278, 259] width 279 height 41
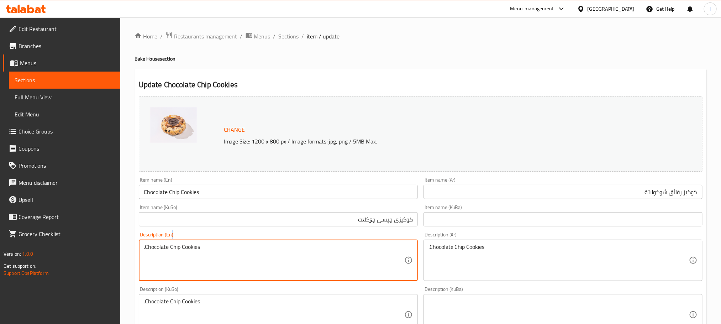
click at [204, 241] on div ".Chocolate Chip Cookies Description (En)" at bounding box center [278, 259] width 279 height 41
click at [197, 250] on textarea ".Chocolate Chip Cookies" at bounding box center [274, 260] width 260 height 34
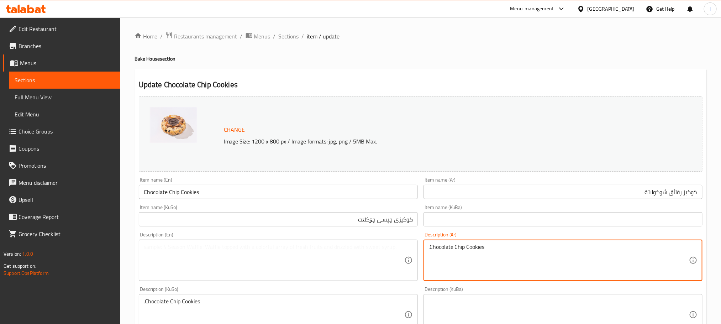
click at [450, 250] on textarea ".Chocolate Chip Cookies" at bounding box center [558, 260] width 260 height 34
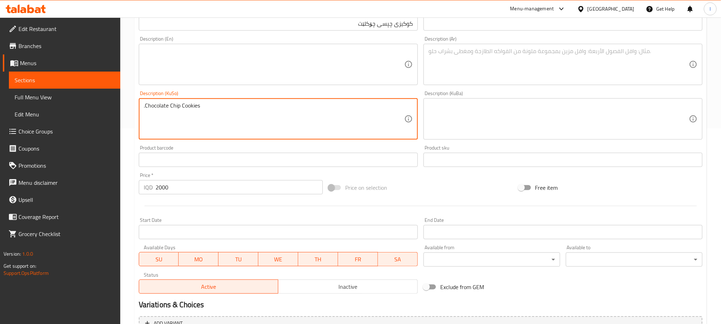
click at [173, 117] on textarea ".Chocolate Chip Cookies" at bounding box center [274, 119] width 260 height 34
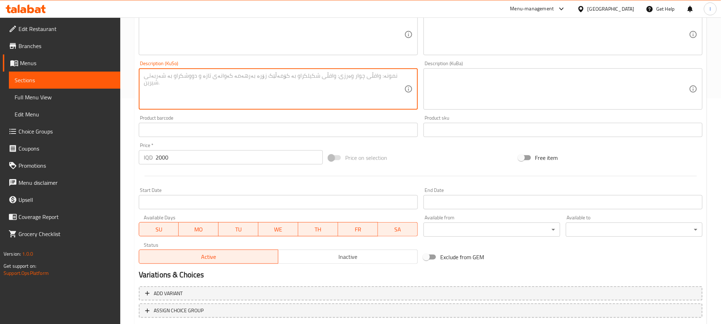
scroll to position [270, 0]
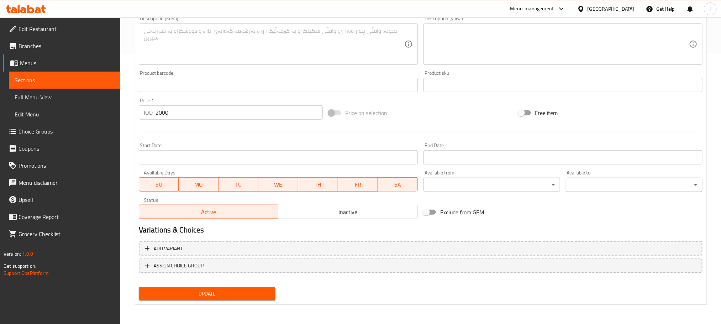
click at [225, 284] on div "Update" at bounding box center [207, 293] width 142 height 19
click at [228, 289] on span "Update" at bounding box center [206, 293] width 125 height 9
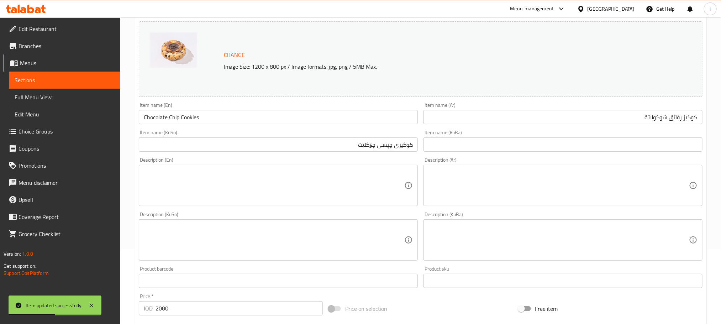
click at [166, 119] on input "Chocolate Chip Cookies" at bounding box center [278, 117] width 279 height 14
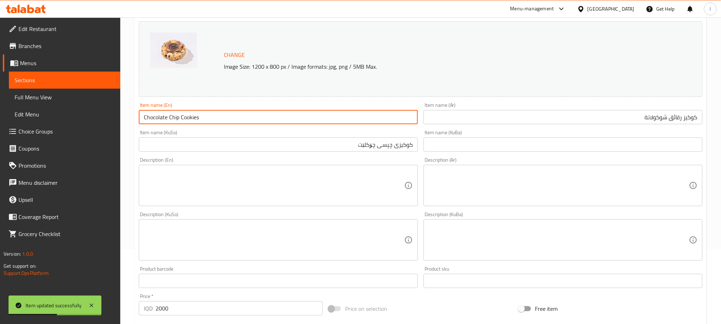
click at [166, 119] on input "Chocolate Chip Cookies" at bounding box center [278, 117] width 279 height 14
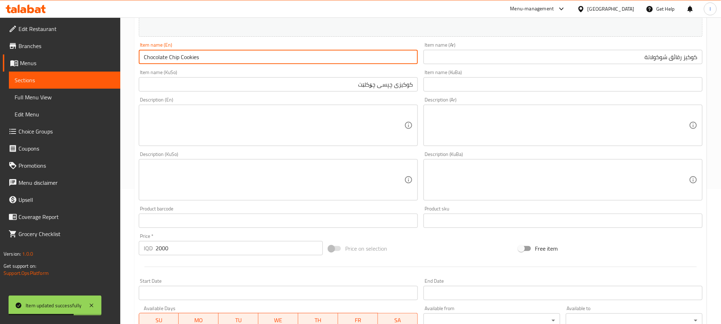
scroll to position [270, 0]
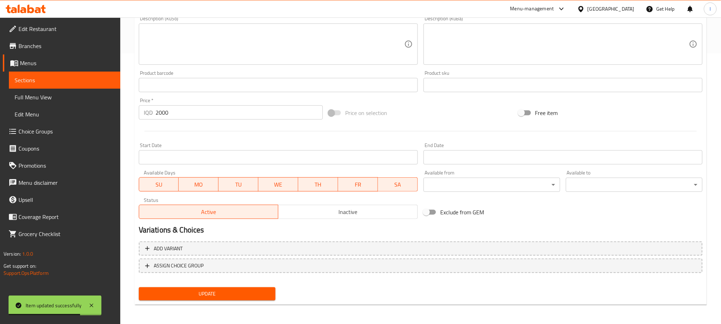
click at [236, 300] on div "Update" at bounding box center [207, 293] width 142 height 19
click at [239, 291] on span "Update" at bounding box center [206, 293] width 125 height 9
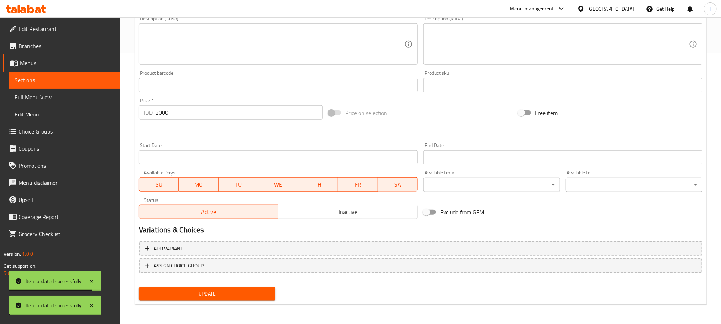
click at [63, 104] on link "Full Menu View" at bounding box center [64, 97] width 111 height 17
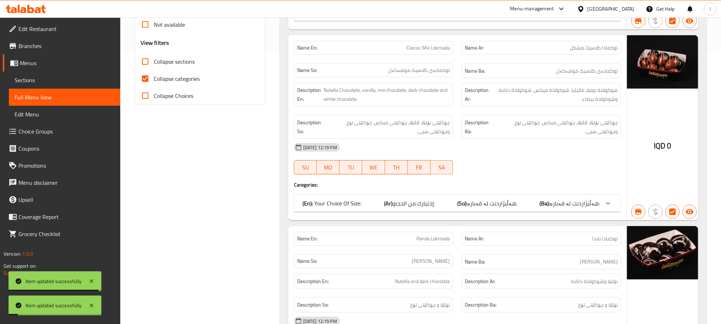
scroll to position [75, 0]
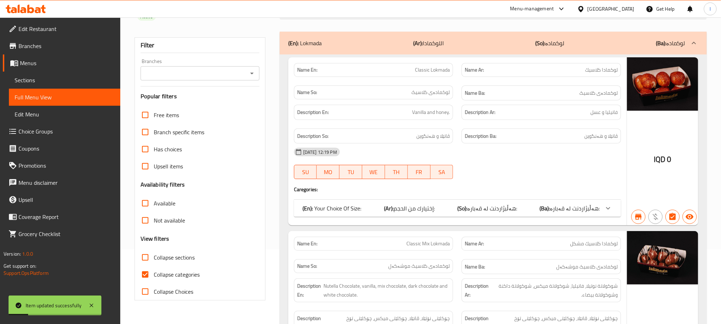
click at [254, 74] on icon "Open" at bounding box center [252, 73] width 9 height 9
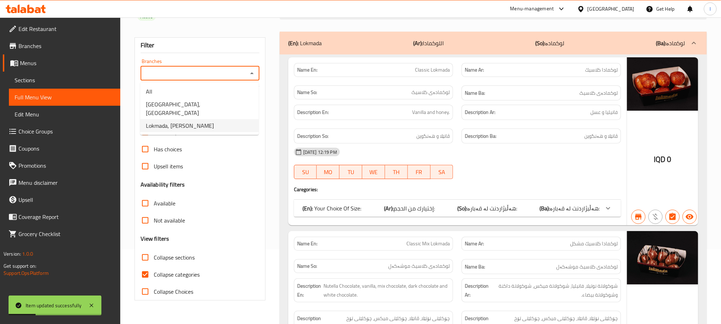
click at [222, 119] on li "Lokmada, Tuy Malik" at bounding box center [199, 125] width 118 height 13
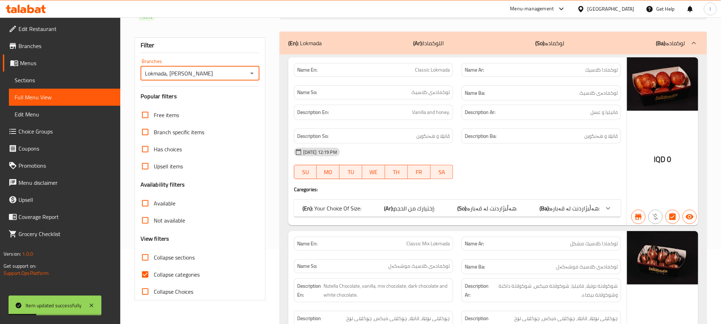
type input "Lokmada, Tuy Malik"
click at [146, 274] on input "Collapse categories" at bounding box center [145, 274] width 17 height 17
checkbox input "false"
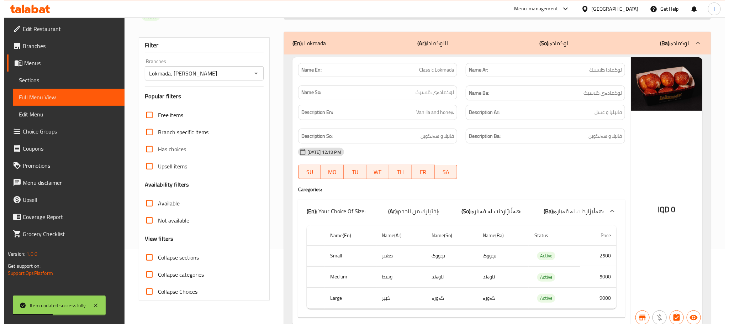
scroll to position [0, 0]
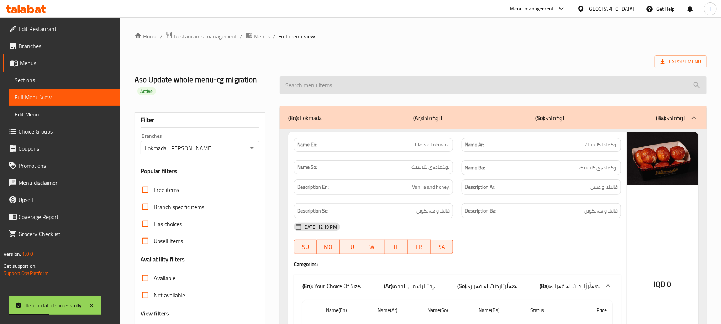
click at [319, 88] on input "search" at bounding box center [493, 85] width 427 height 18
paste input "Chocolate Chip Cookies"
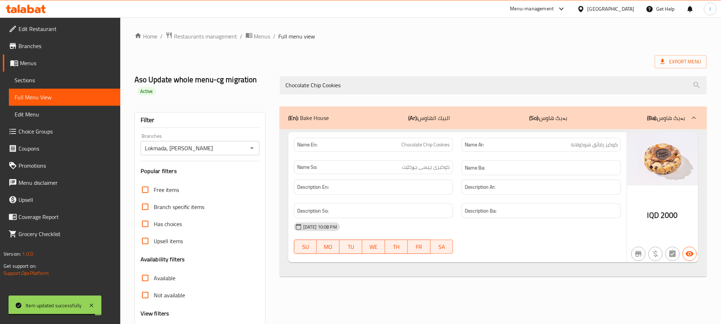
type input "Chocolate Chip Cookies"
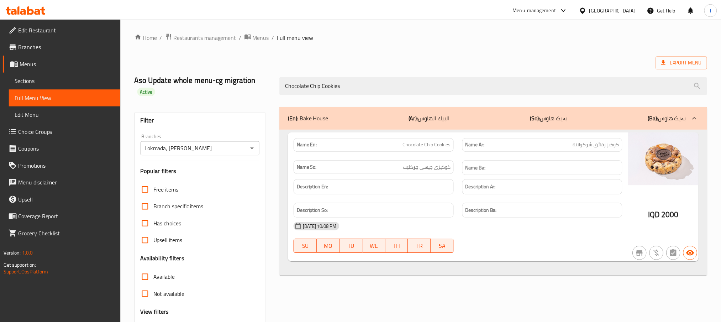
scroll to position [66, 0]
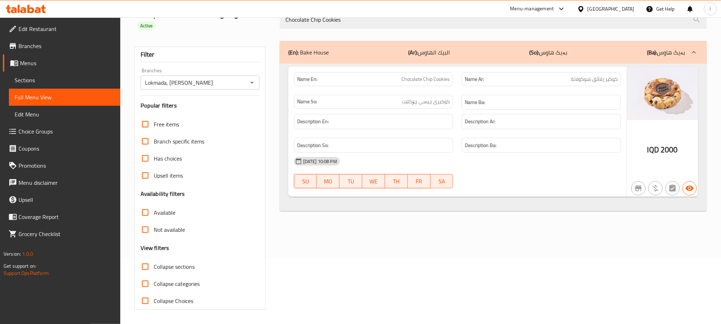
click at [24, 8] on icon at bounding box center [26, 9] width 40 height 9
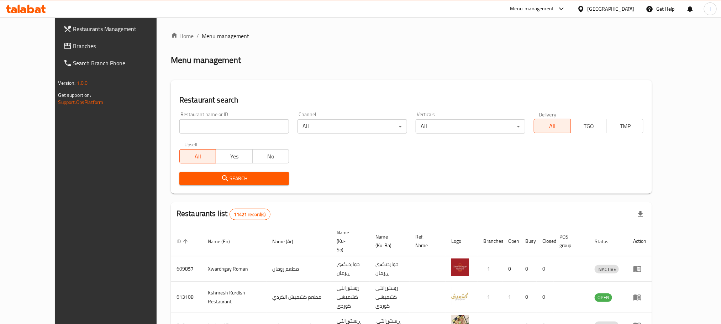
click at [179, 120] on input "search" at bounding box center [234, 126] width 110 height 14
paste input "Parû"
type input "Parû"
click button "Search" at bounding box center [234, 178] width 110 height 13
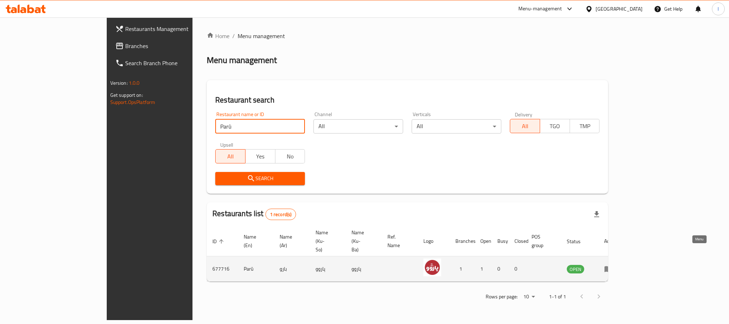
click at [623, 256] on td "enhanced table" at bounding box center [610, 268] width 25 height 25
click at [617, 264] on link "enhanced table" at bounding box center [610, 268] width 13 height 9
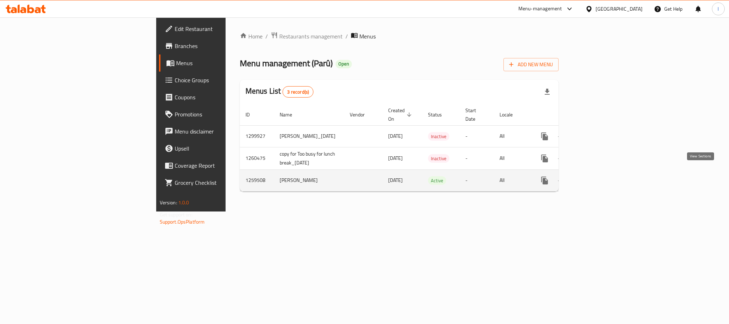
click at [604, 172] on link "enhanced table" at bounding box center [595, 180] width 17 height 17
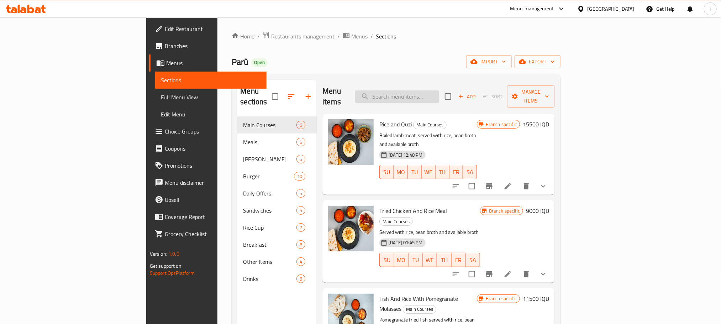
click at [434, 93] on input "search" at bounding box center [397, 96] width 84 height 12
click at [161, 97] on span "Full Menu View" at bounding box center [211, 97] width 100 height 9
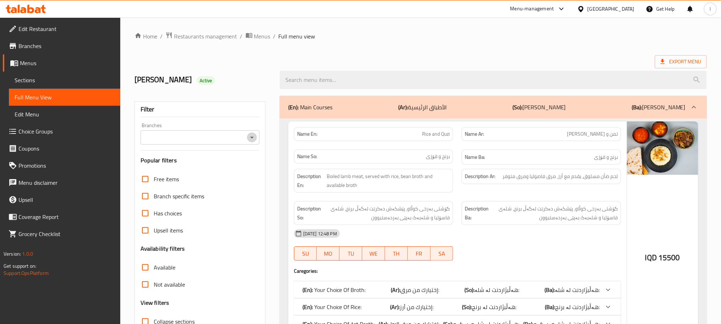
click at [251, 140] on icon "Open" at bounding box center [252, 137] width 9 height 9
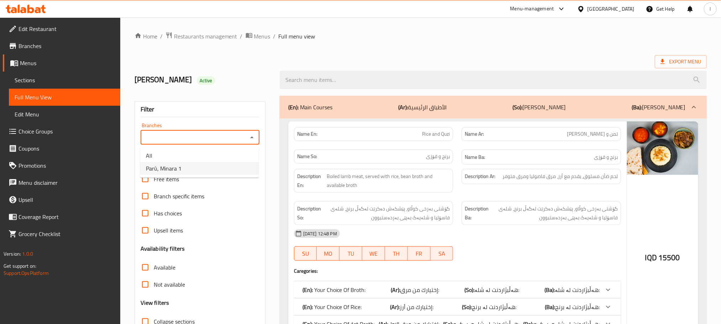
click at [216, 164] on li "Parû, Minara 1" at bounding box center [199, 168] width 118 height 13
type input "Parû, Minara 1"
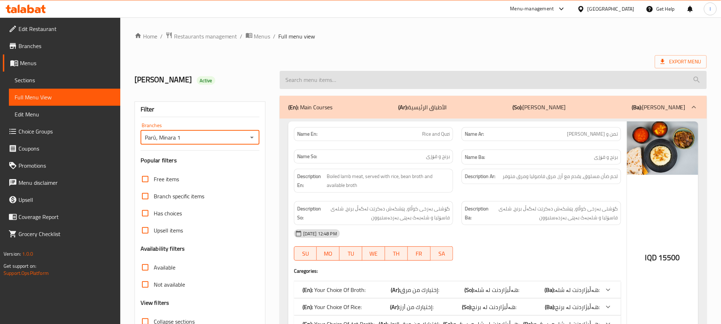
click at [301, 76] on input "search" at bounding box center [493, 80] width 427 height 18
paste input "Rice and Quzi"
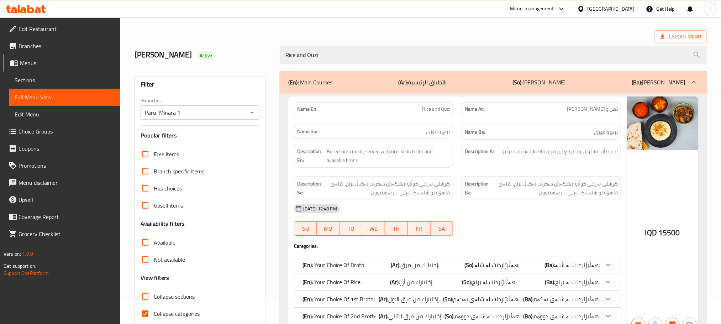
scroll to position [64, 0]
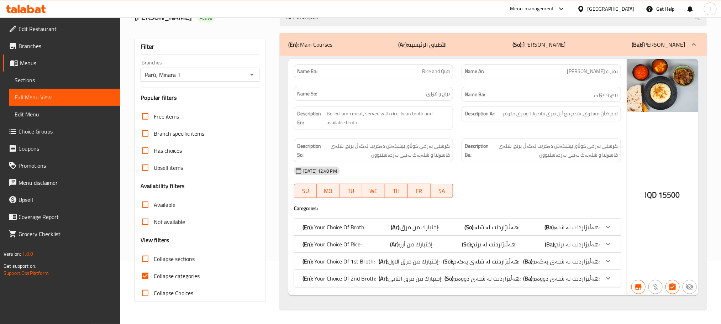
type input "Rice and Quzi"
click at [148, 269] on input "Collapse categories" at bounding box center [145, 275] width 17 height 17
checkbox input "false"
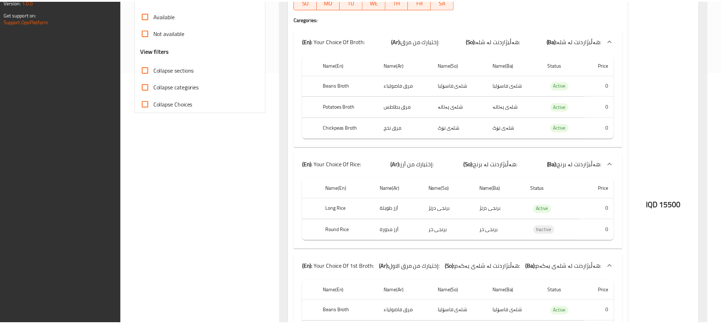
scroll to position [466, 0]
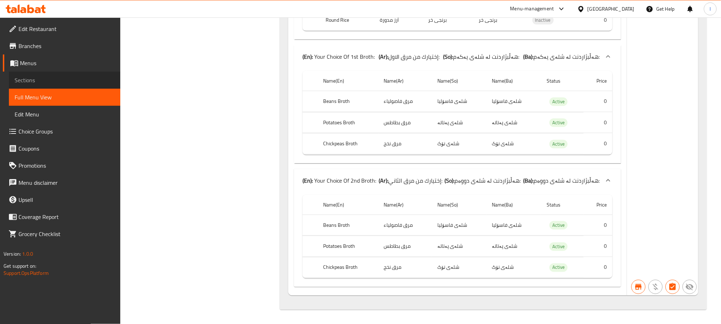
click at [35, 79] on span "Sections" at bounding box center [65, 80] width 100 height 9
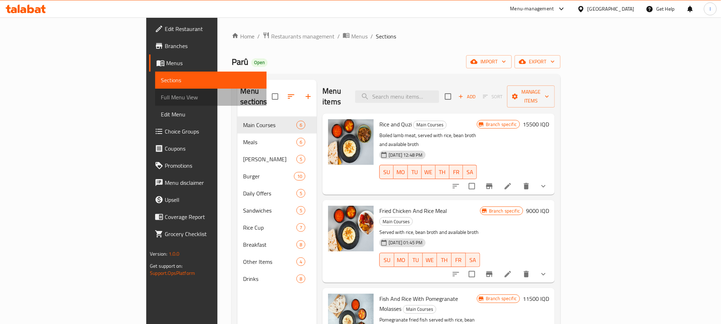
click at [161, 99] on span "Full Menu View" at bounding box center [211, 97] width 100 height 9
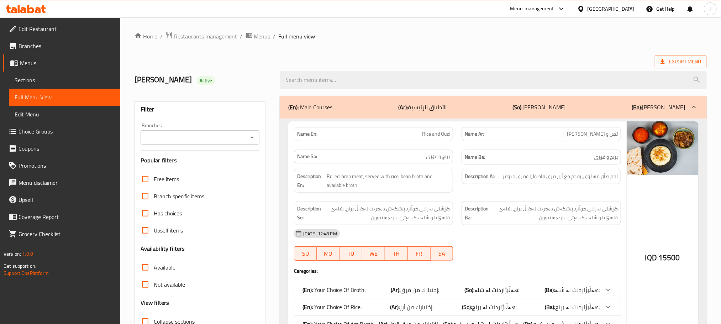
click at [250, 131] on div "Branches" at bounding box center [200, 137] width 119 height 14
click at [250, 133] on button "Open" at bounding box center [252, 137] width 10 height 10
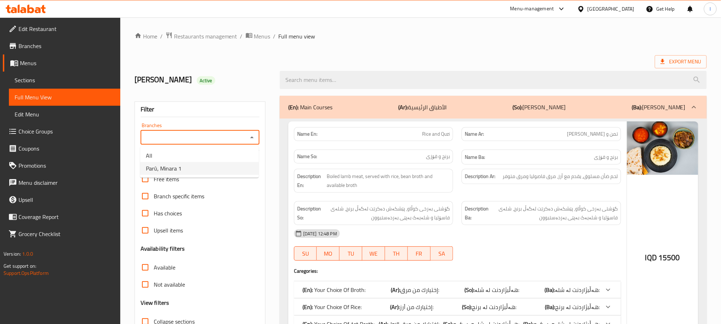
click at [224, 169] on li "Parû, Minara 1" at bounding box center [199, 168] width 118 height 13
type input "Parû, Minara 1"
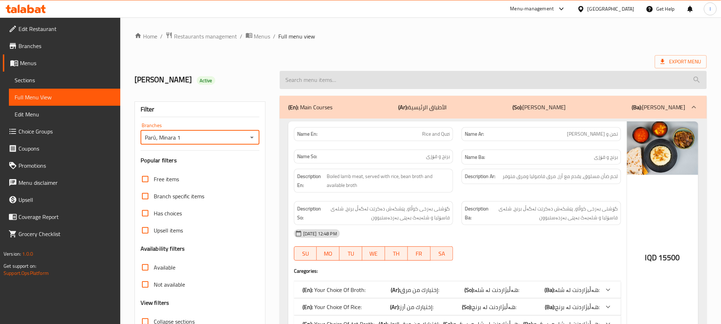
click at [327, 76] on input "search" at bounding box center [493, 80] width 427 height 18
paste input "Biryani Plain"
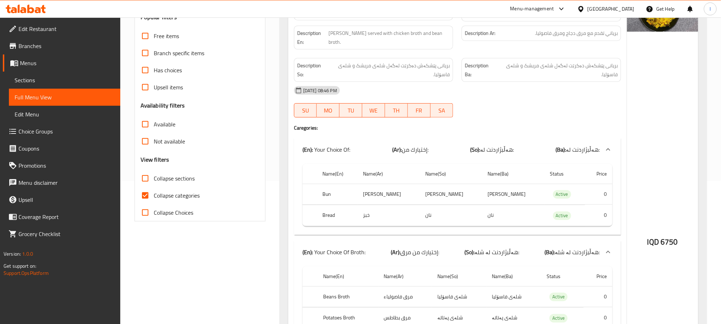
scroll to position [196, 0]
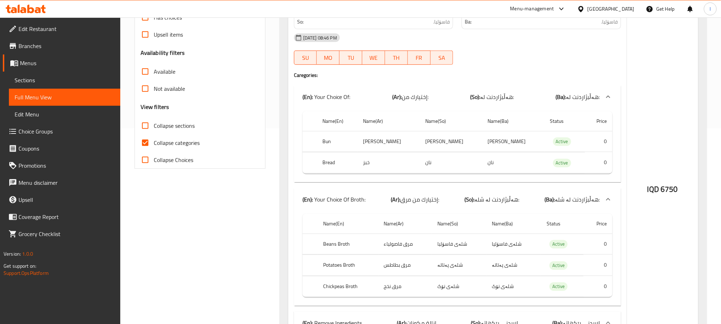
type input "Biryani Plain"
click at [146, 141] on input "Collapse categories" at bounding box center [145, 142] width 17 height 17
checkbox input "false"
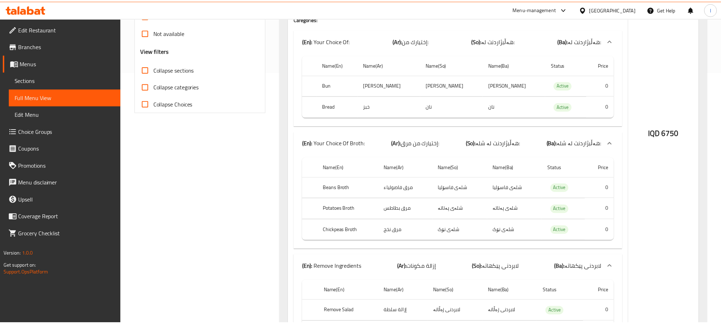
scroll to position [302, 0]
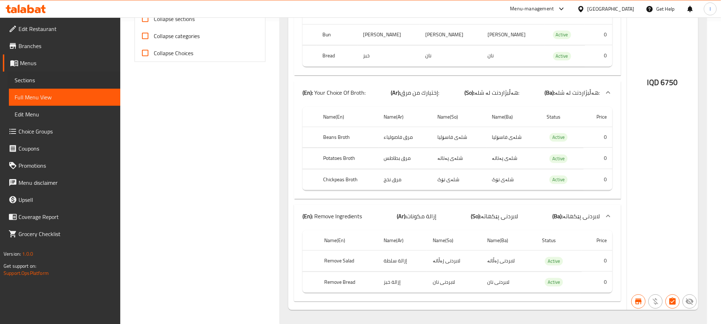
click at [7, 75] on div "Sections" at bounding box center [63, 80] width 113 height 17
click at [30, 81] on span "Sections" at bounding box center [65, 80] width 100 height 9
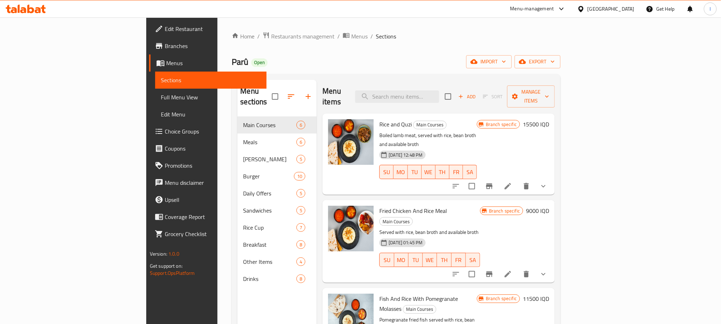
click at [161, 99] on span "Full Menu View" at bounding box center [211, 97] width 100 height 9
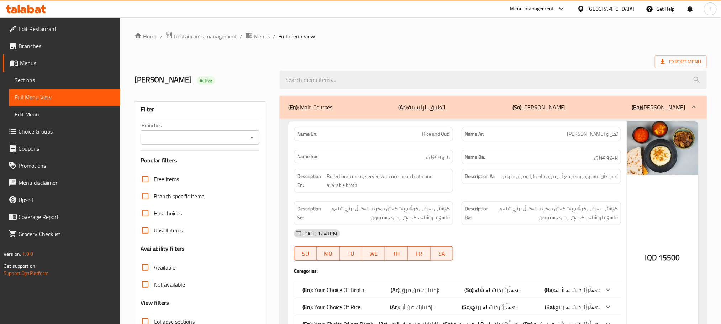
click at [252, 134] on icon "Open" at bounding box center [252, 137] width 9 height 9
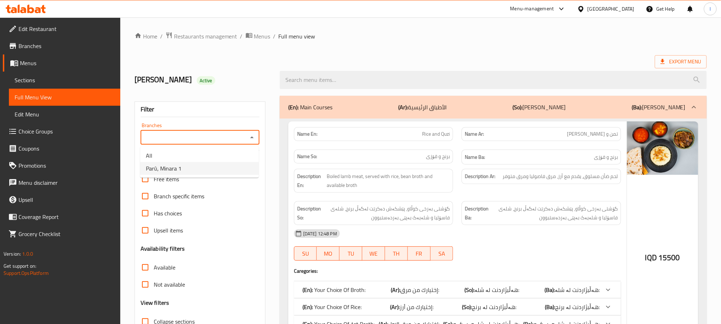
click at [201, 166] on li "Parû, Minara 1" at bounding box center [199, 168] width 118 height 13
type input "Parû, Minara 1"
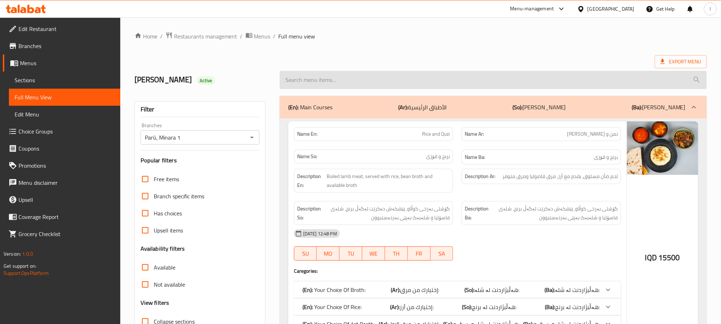
click at [320, 85] on input "search" at bounding box center [493, 80] width 427 height 18
paste input "Qima With Rice And Broth"
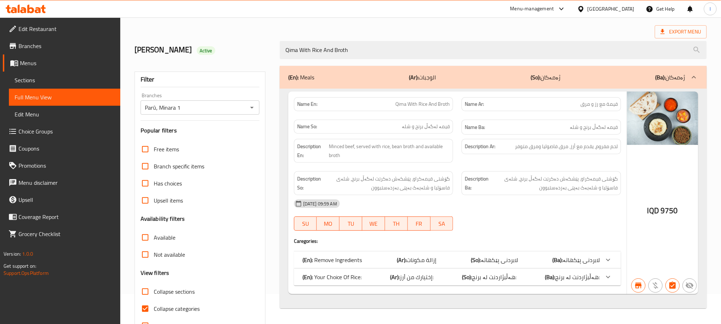
scroll to position [56, 0]
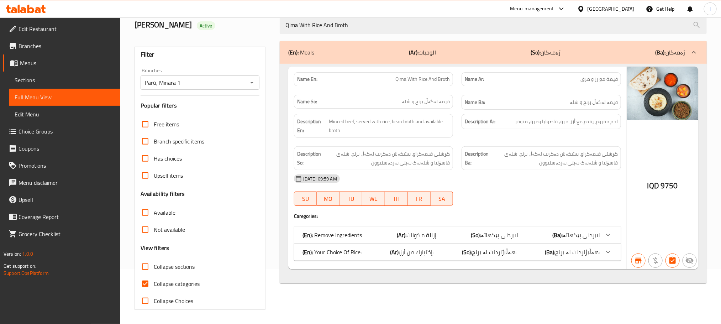
type input "Qima With Rice And Broth"
click at [145, 281] on input "Collapse categories" at bounding box center [145, 283] width 17 height 17
checkbox input "false"
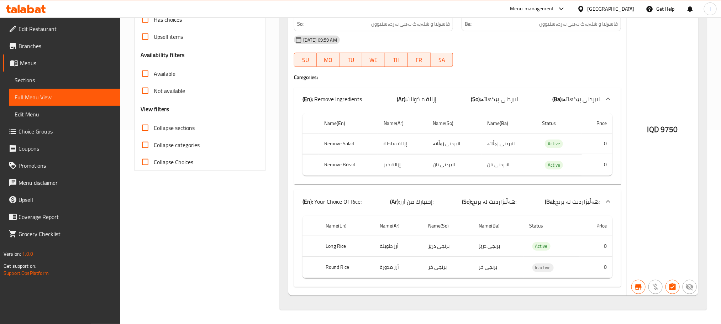
scroll to position [0, 0]
